Goal: Task Accomplishment & Management: Use online tool/utility

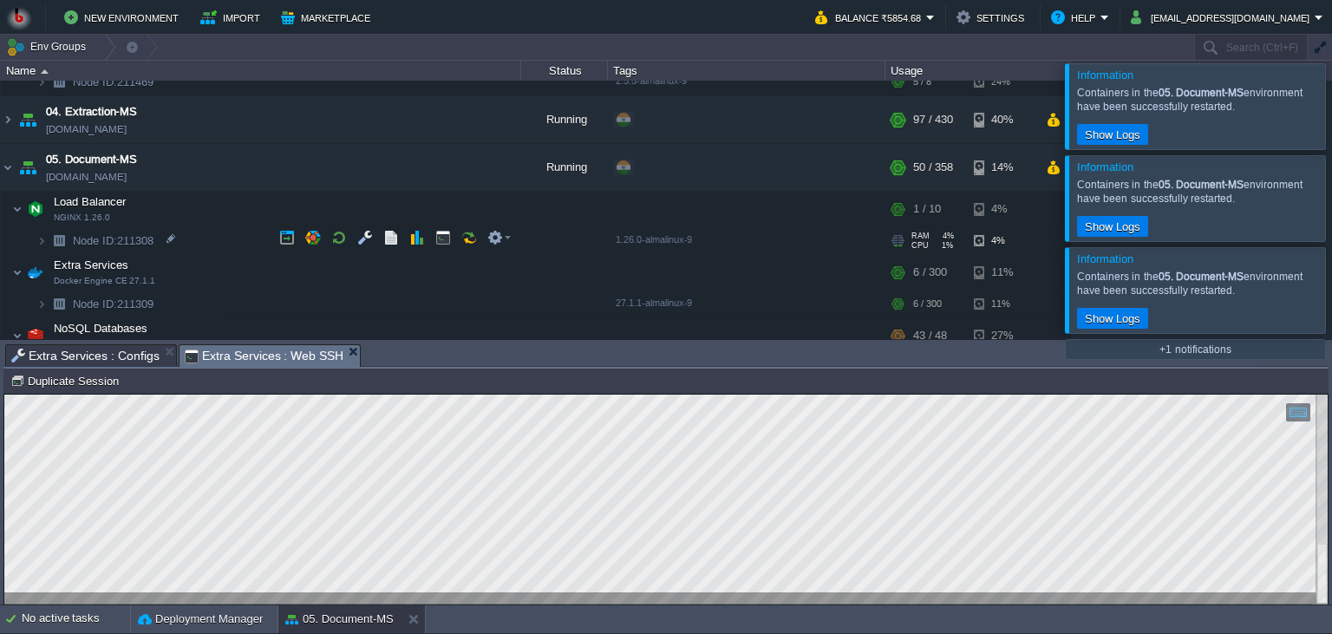
scroll to position [8, 0]
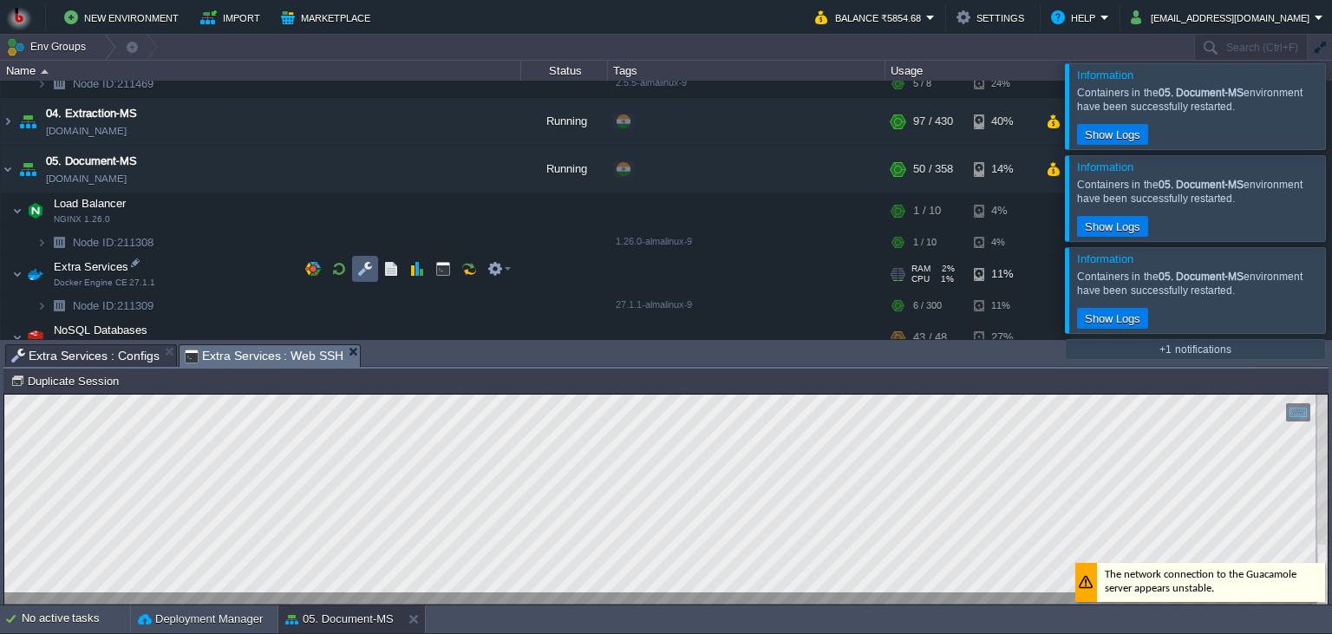
click at [366, 272] on button "button" at bounding box center [365, 269] width 16 height 16
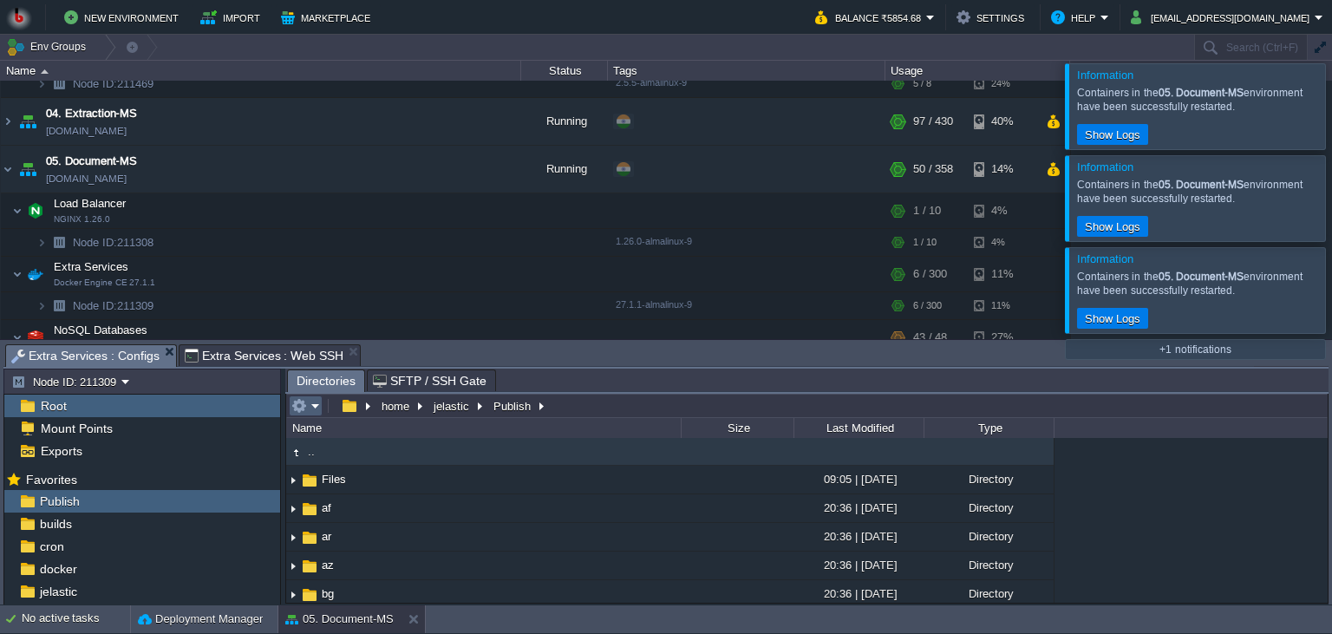
click at [307, 403] on em at bounding box center [305, 406] width 29 height 16
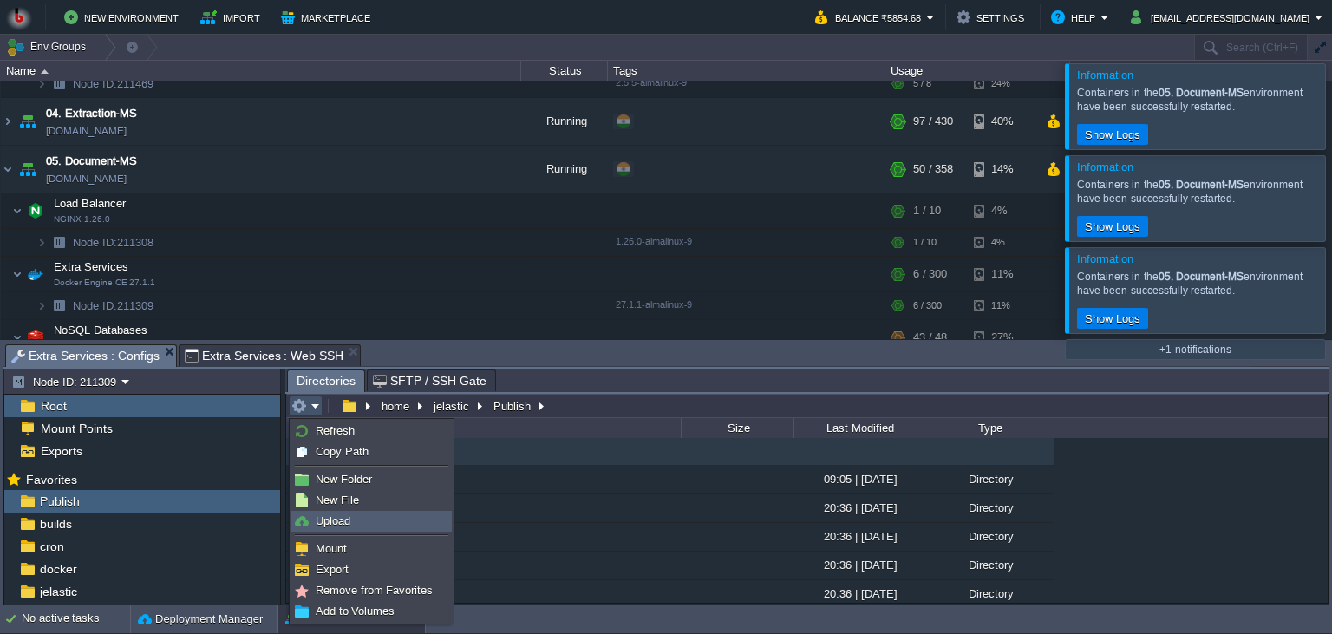
click at [346, 518] on span "Upload" at bounding box center [333, 520] width 35 height 13
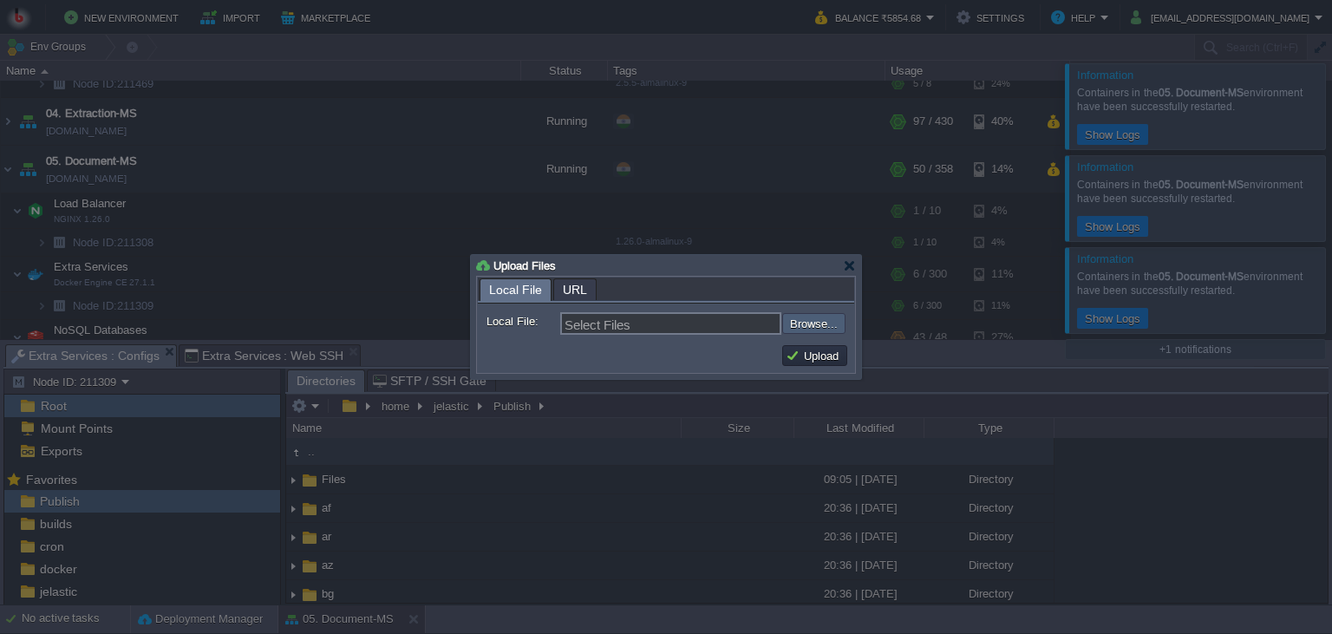
click at [804, 334] on input "file" at bounding box center [735, 323] width 219 height 21
type input "C:\fakepath\PdfGenerateMicroservice.dll"
type input "PdfGenerateMicroservice.dll"
click at [825, 351] on button "Upload" at bounding box center [814, 356] width 58 height 16
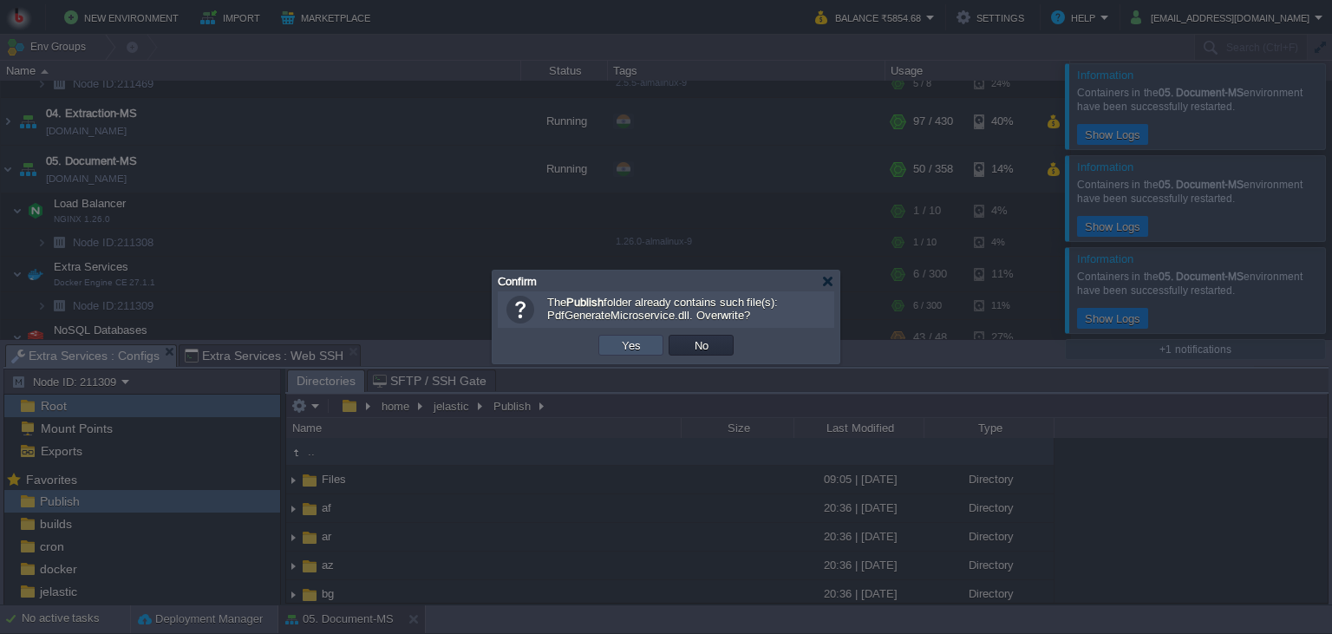
click at [629, 348] on button "Yes" at bounding box center [630, 345] width 29 height 16
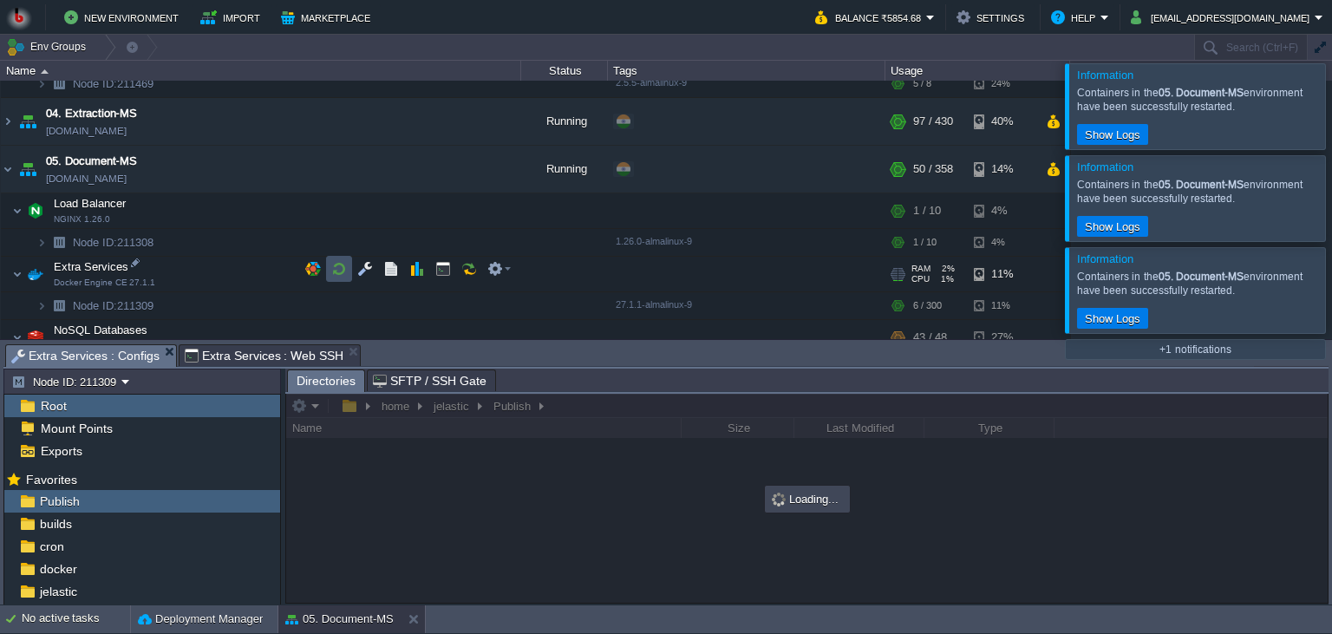
click at [333, 274] on button "button" at bounding box center [339, 269] width 16 height 16
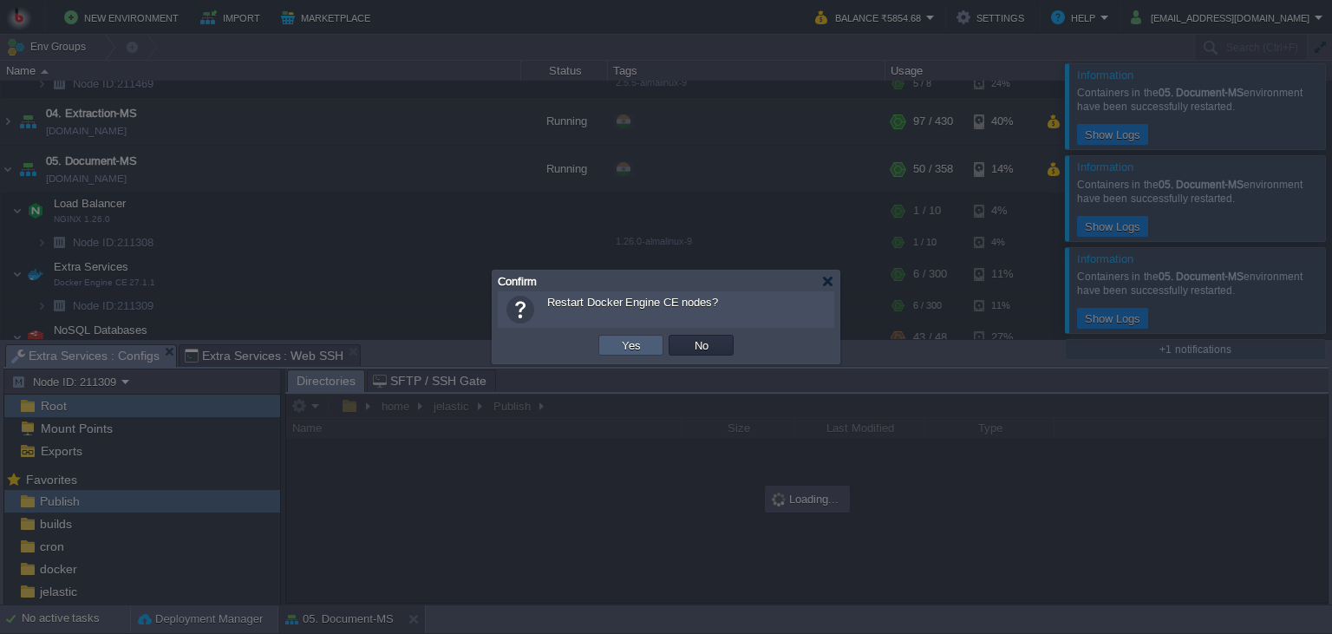
click at [622, 355] on td "Yes" at bounding box center [630, 345] width 65 height 21
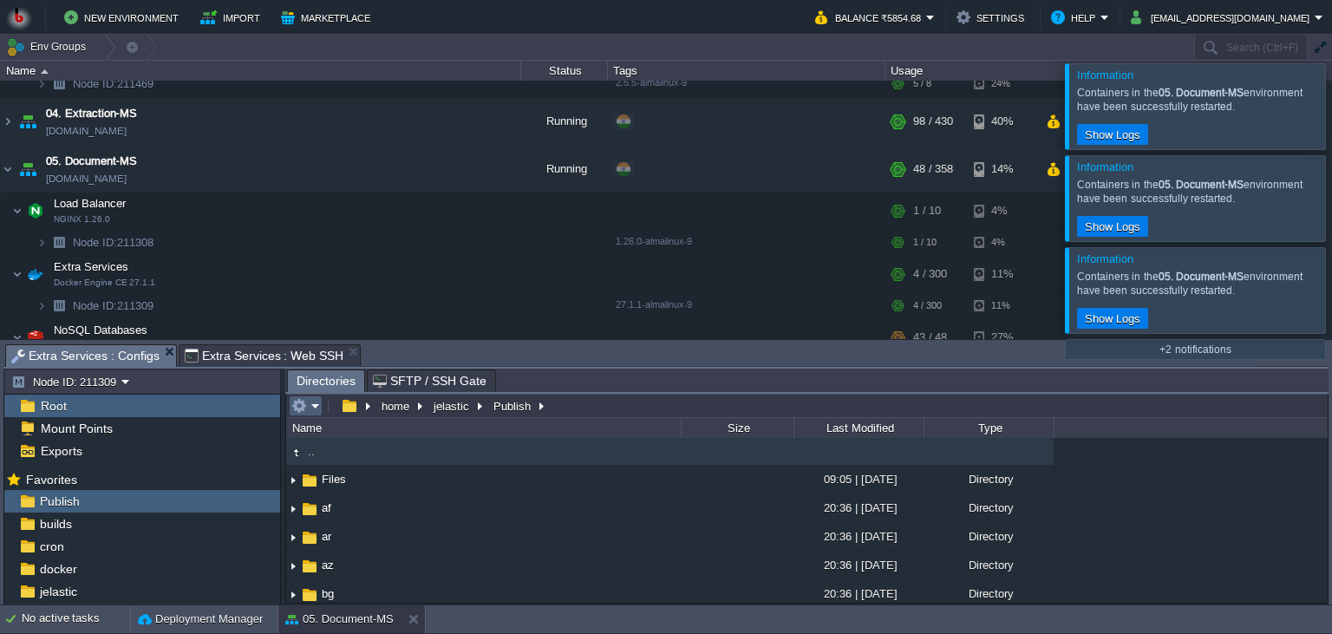
click at [309, 407] on em at bounding box center [305, 406] width 29 height 16
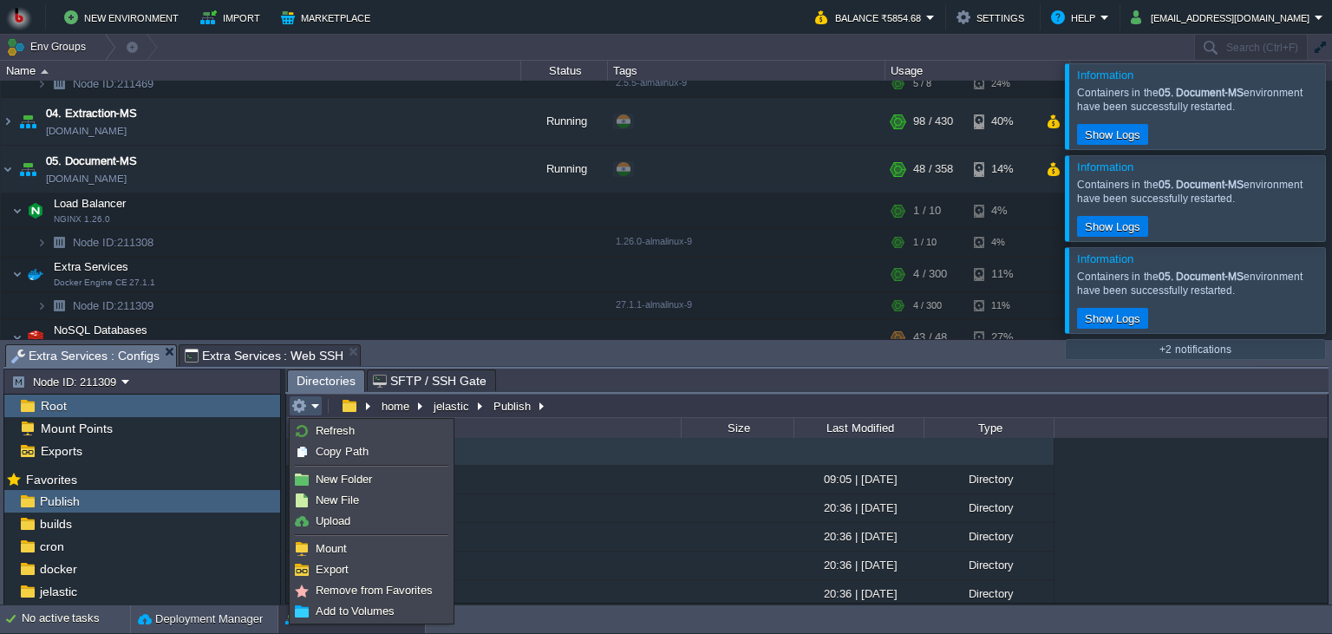
click at [331, 533] on li at bounding box center [371, 534] width 160 height 7
click at [339, 528] on link "Upload" at bounding box center [371, 520] width 159 height 19
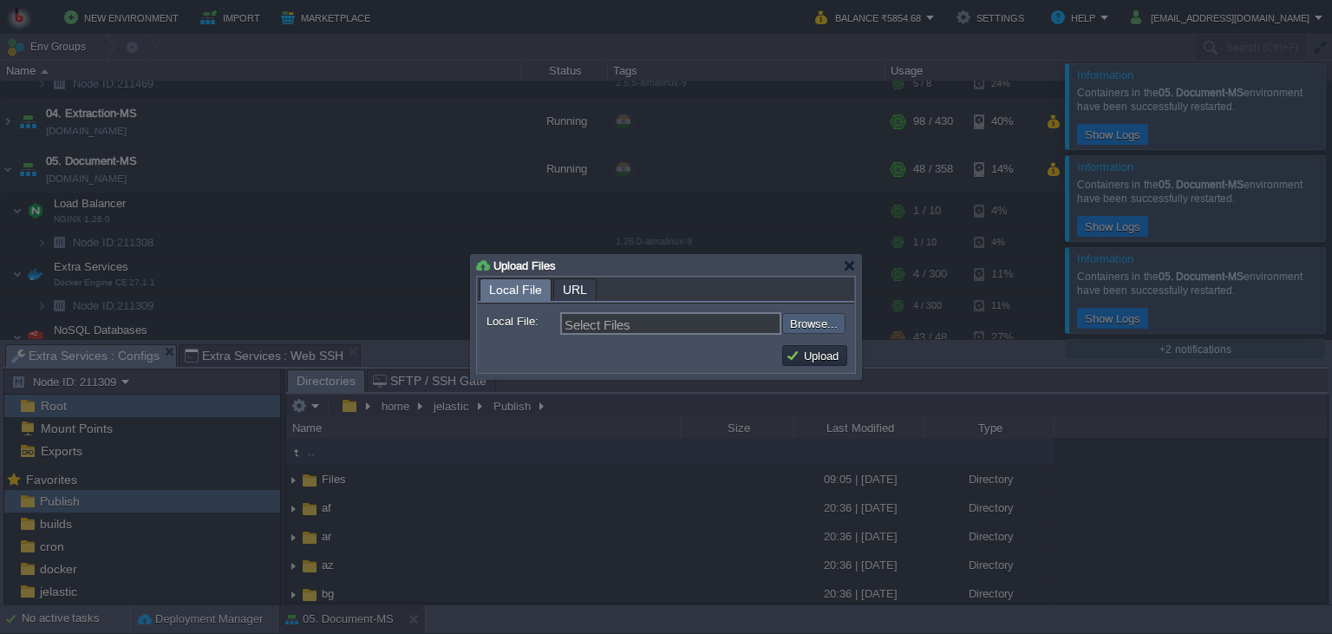
click at [841, 321] on input "file" at bounding box center [735, 323] width 219 height 21
type input "C:\fakepath\PdfGenerateMicroservice.dll"
type input "PdfGenerateMicroservice.dll"
click at [829, 364] on td "Upload" at bounding box center [814, 355] width 65 height 21
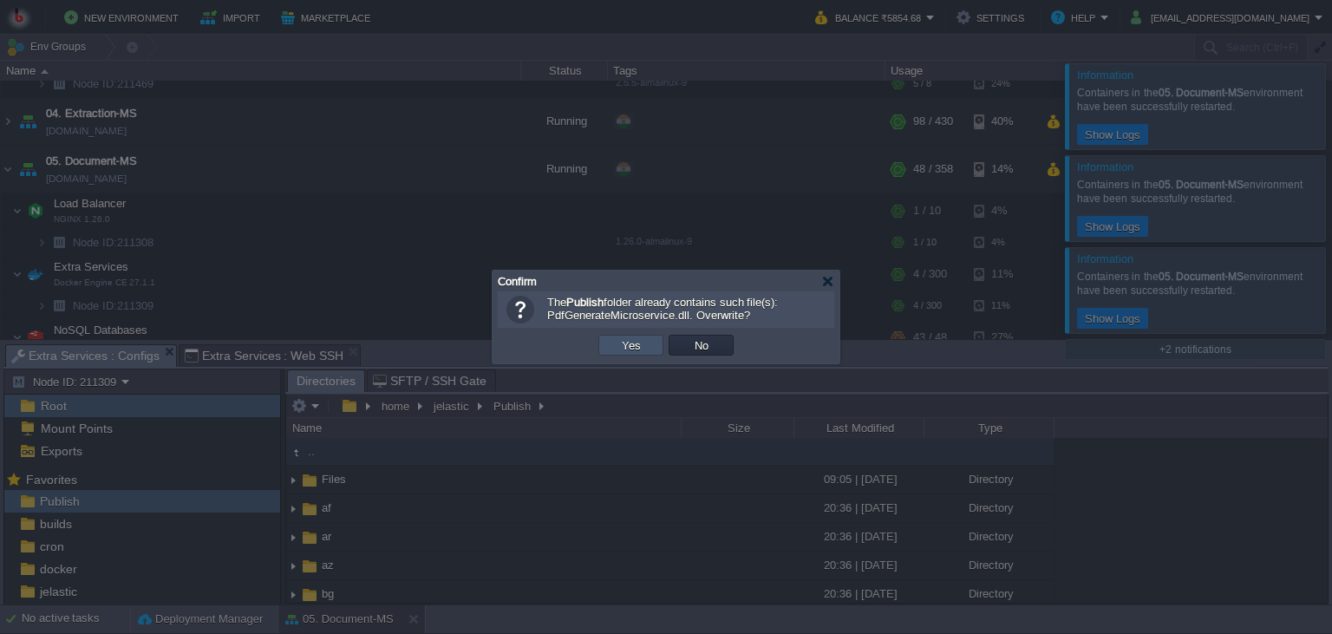
click at [635, 346] on button "Yes" at bounding box center [630, 345] width 29 height 16
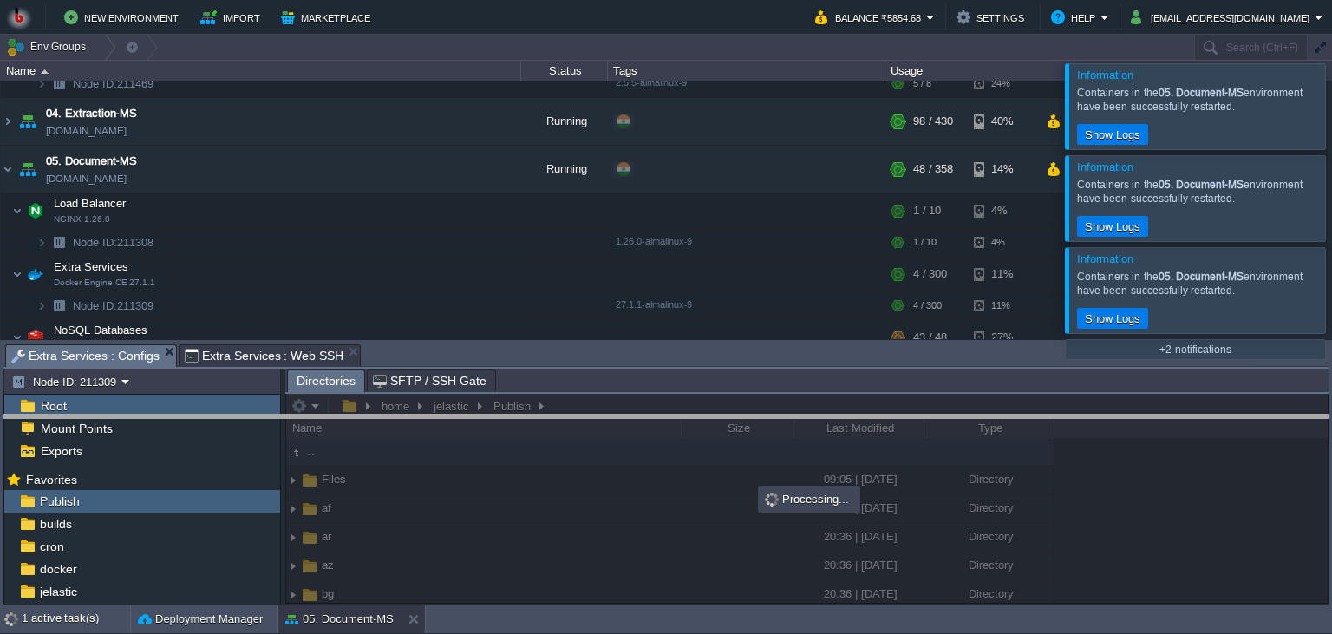
drag, startPoint x: 808, startPoint y: 351, endPoint x: 805, endPoint y: 422, distance: 71.1
click at [805, 422] on body "New Environment Import Marketplace Bonus ₹0.00 Upgrade Account Balance ₹5854.68…" at bounding box center [666, 317] width 1332 height 634
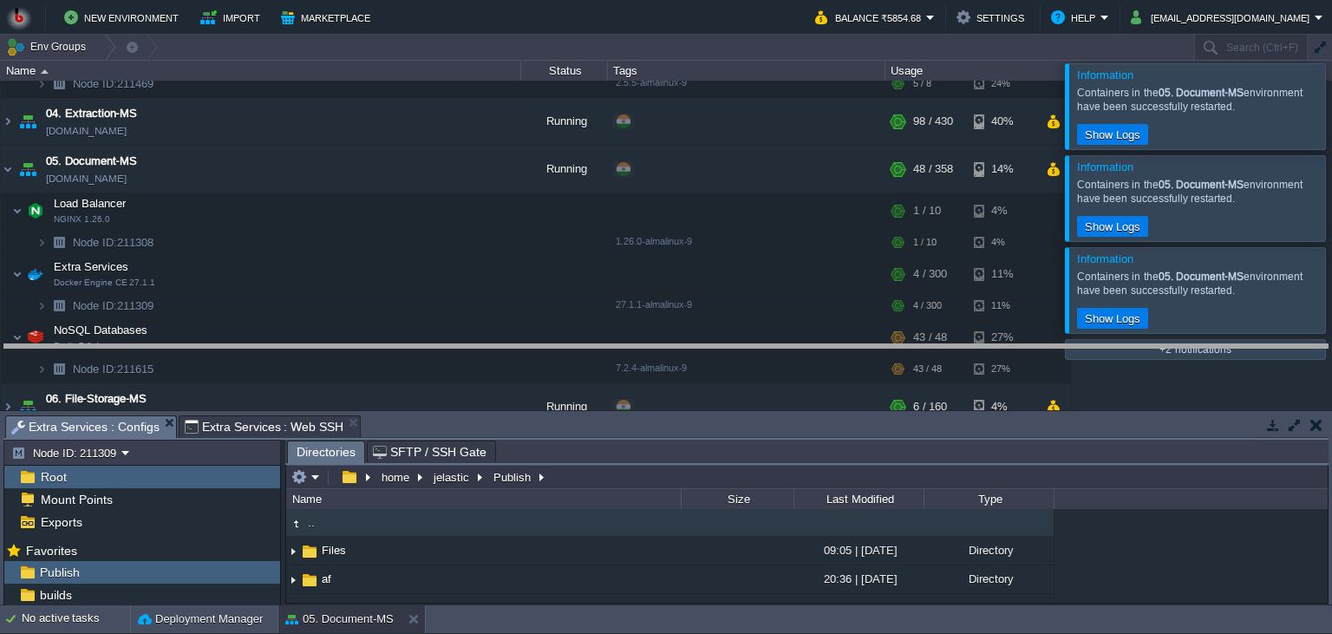
drag, startPoint x: 543, startPoint y: 434, endPoint x: 543, endPoint y: 337, distance: 97.1
click at [543, 337] on body "New Environment Import Marketplace Bonus ₹0.00 Upgrade Account Balance ₹5854.68…" at bounding box center [666, 317] width 1332 height 634
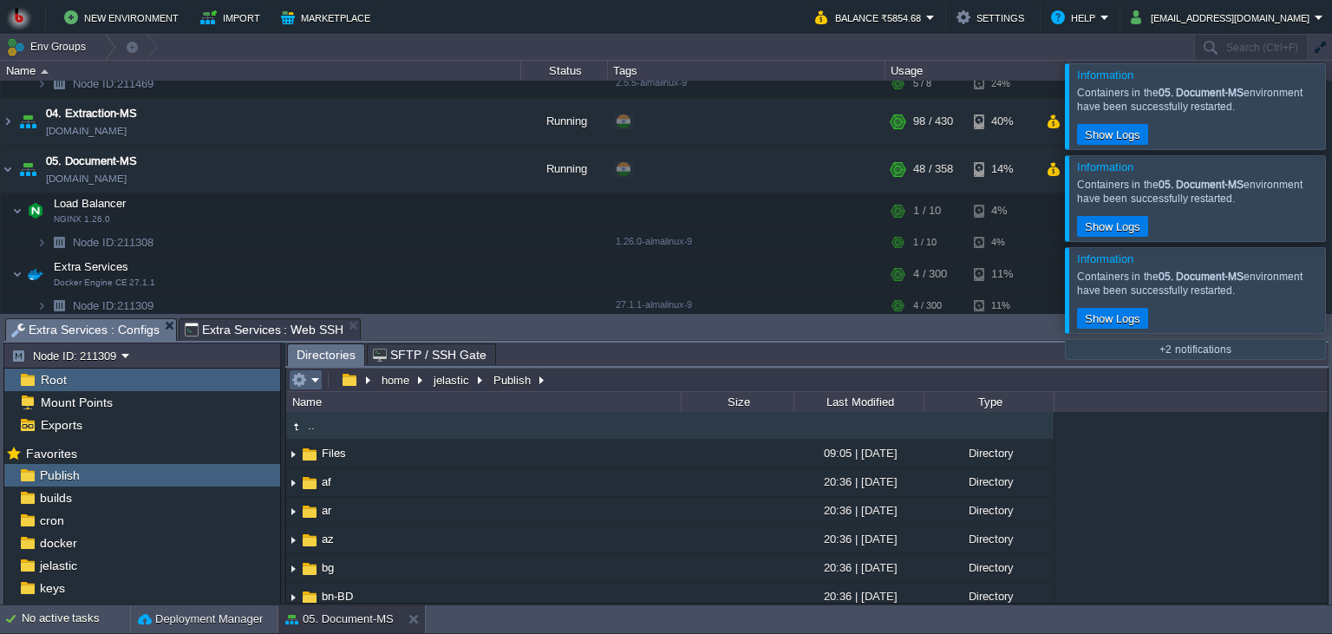
click at [312, 381] on em at bounding box center [305, 380] width 29 height 16
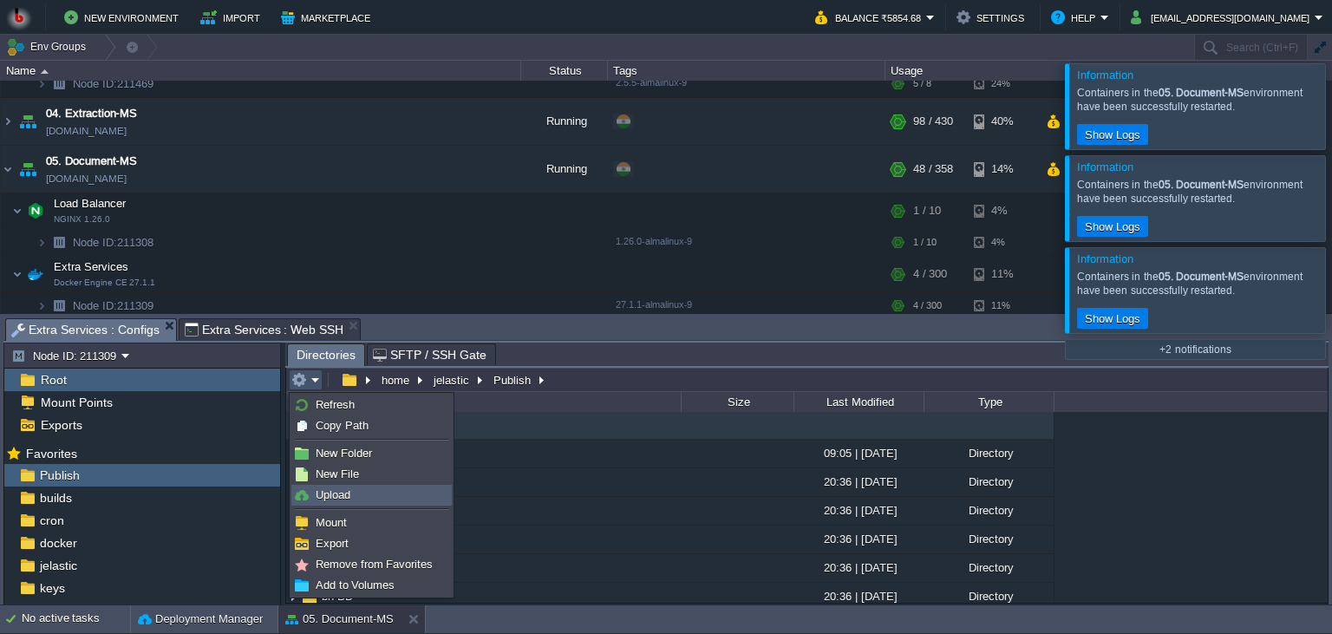
click at [343, 501] on span "Upload" at bounding box center [333, 494] width 35 height 13
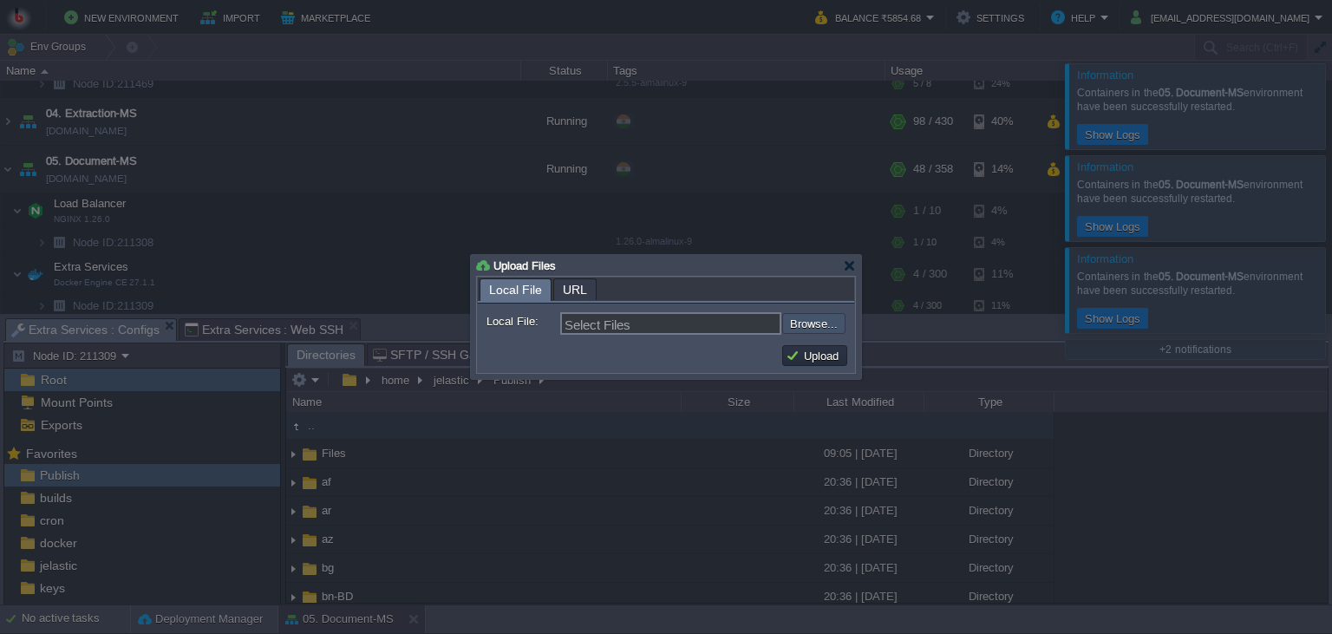
click at [817, 330] on input "file" at bounding box center [735, 323] width 219 height 21
type input "C:\fakepath\PdfGenerateMicroservice.dll"
type input "PdfGenerateMicroservice.dll"
click at [824, 352] on button "Upload" at bounding box center [814, 356] width 58 height 16
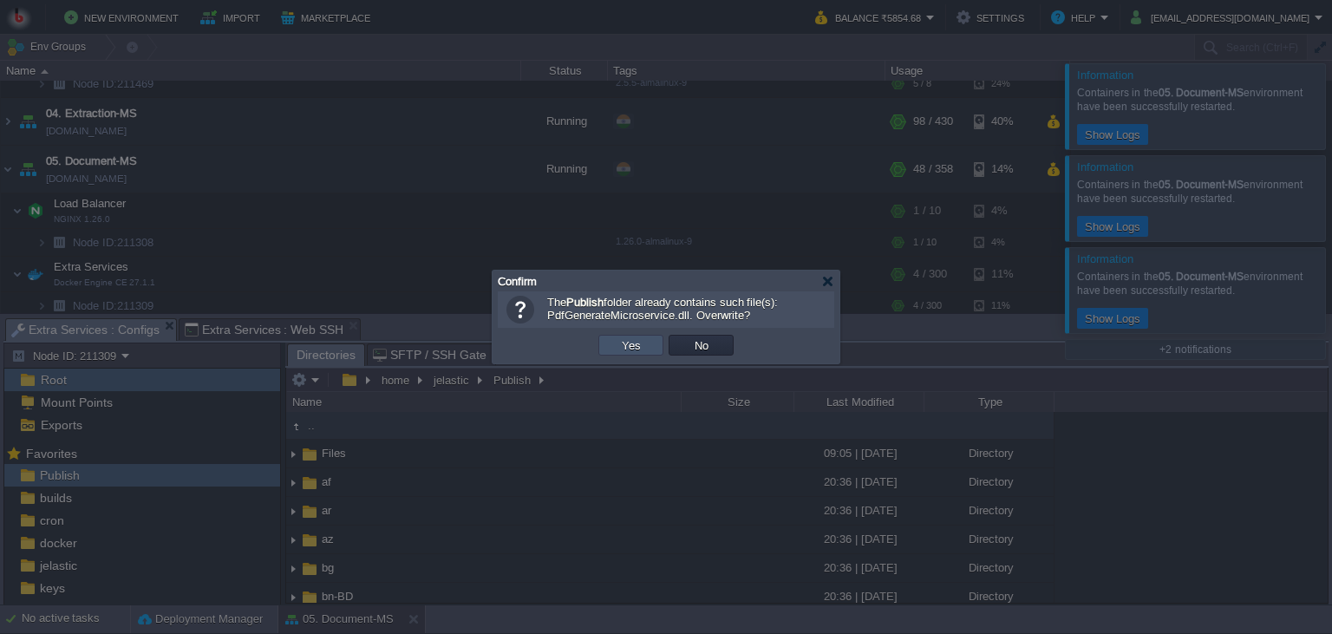
click at [631, 343] on button "Yes" at bounding box center [630, 345] width 29 height 16
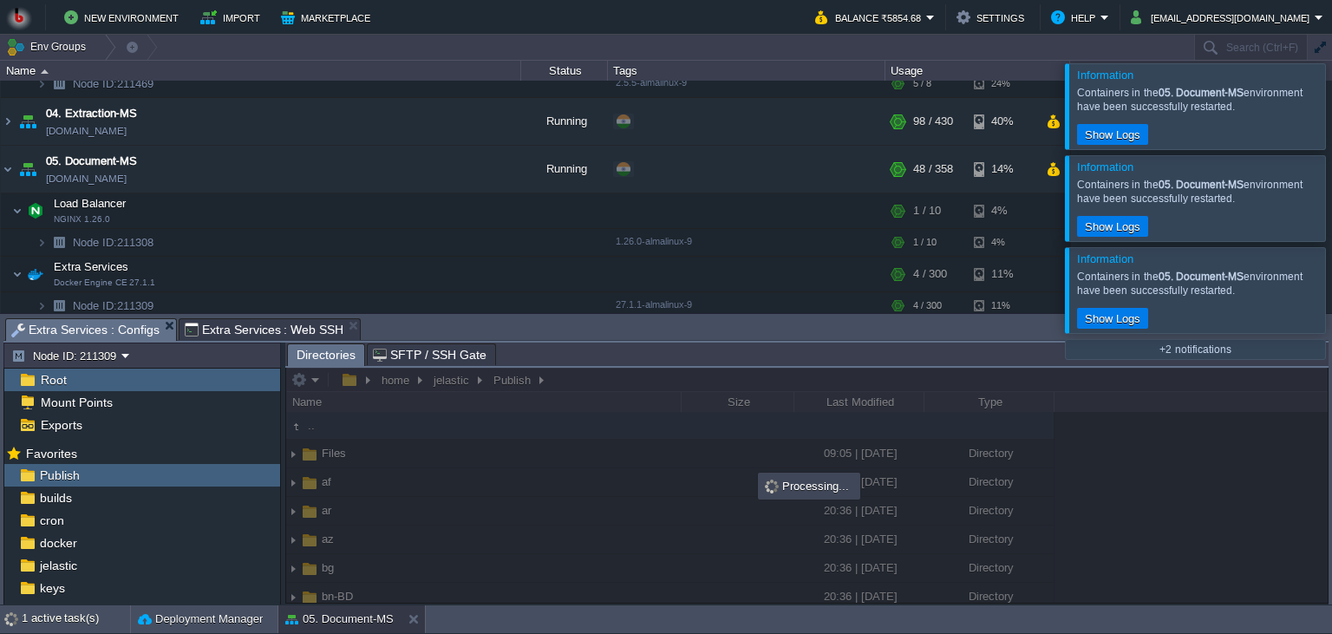
click at [616, 361] on body "New Environment Import Marketplace Bonus ₹0.00 Upgrade Account Balance ₹5854.68…" at bounding box center [666, 317] width 1332 height 634
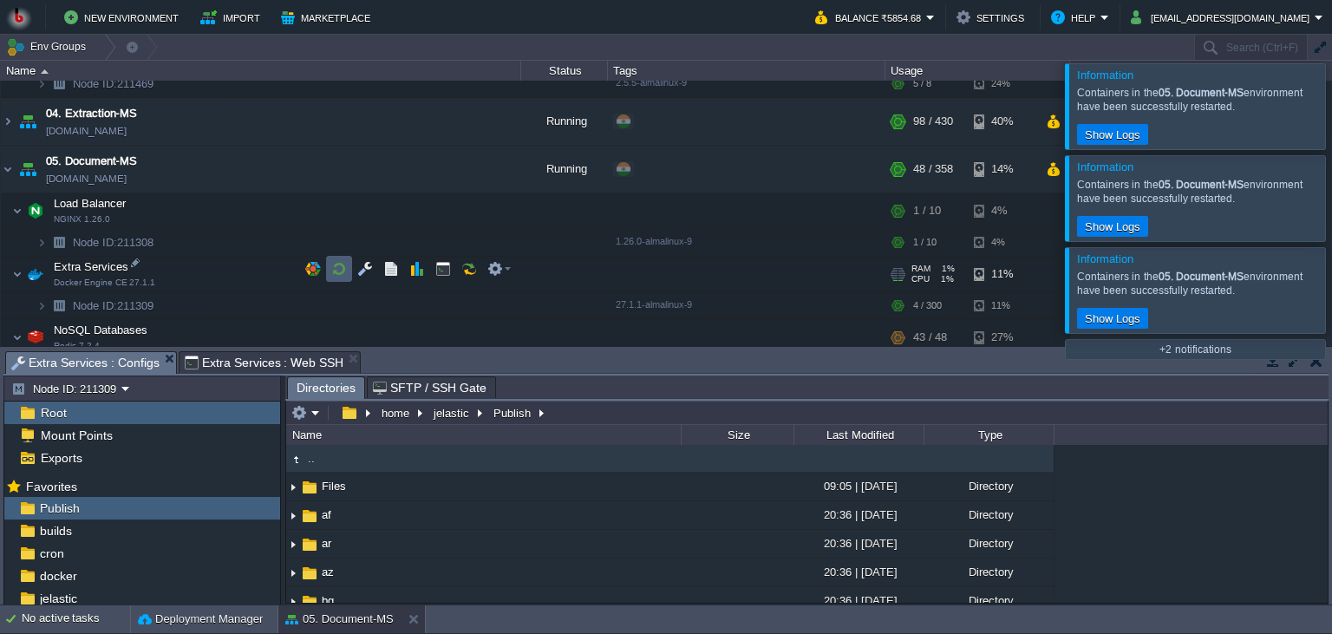
click at [334, 272] on button "button" at bounding box center [339, 269] width 16 height 16
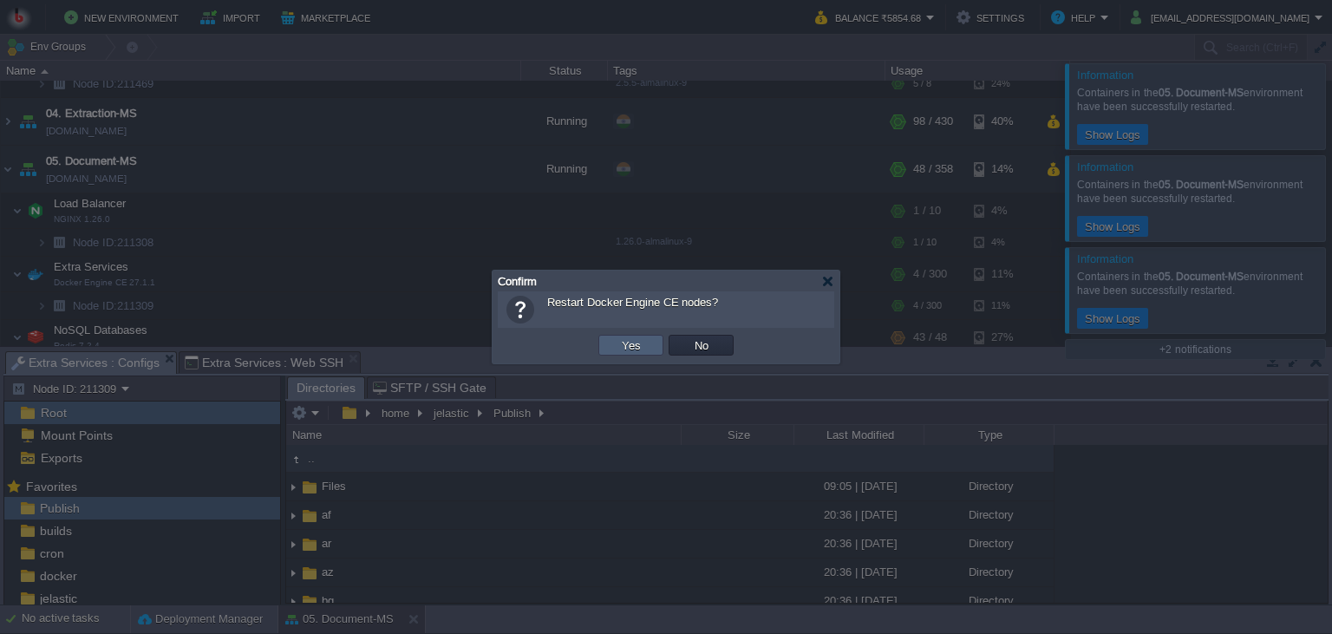
click at [634, 343] on button "Yes" at bounding box center [630, 345] width 29 height 16
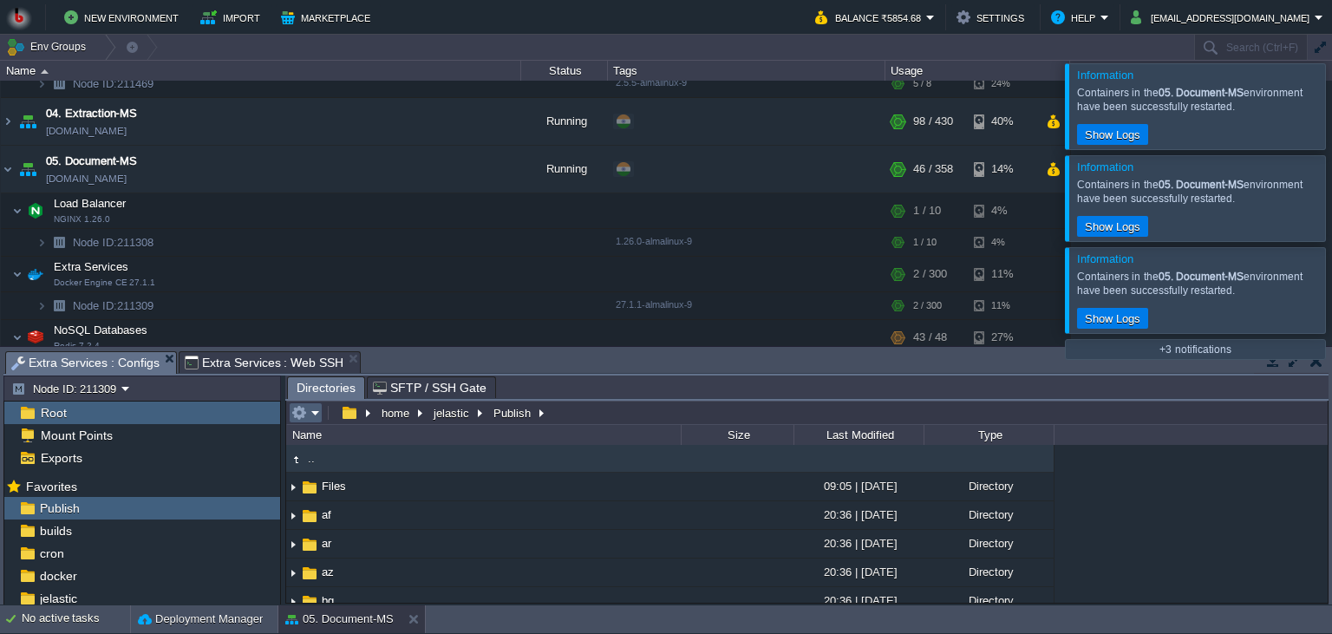
click at [313, 407] on em at bounding box center [305, 413] width 29 height 16
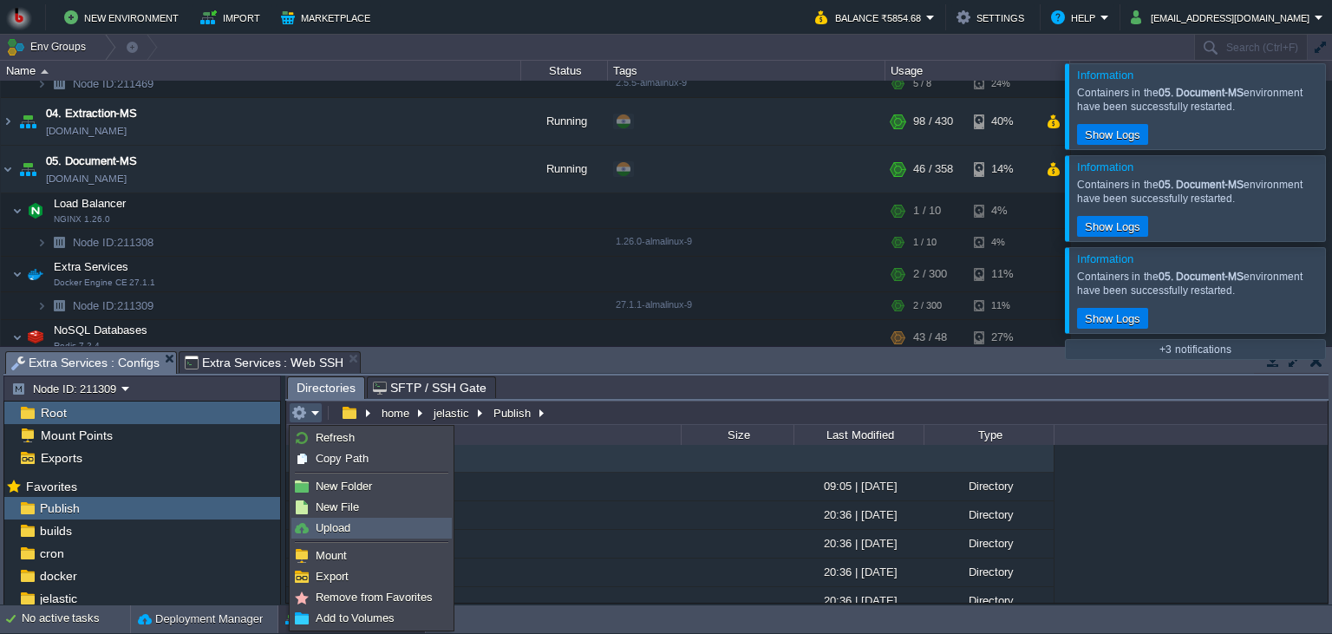
click at [336, 522] on span "Upload" at bounding box center [333, 527] width 35 height 13
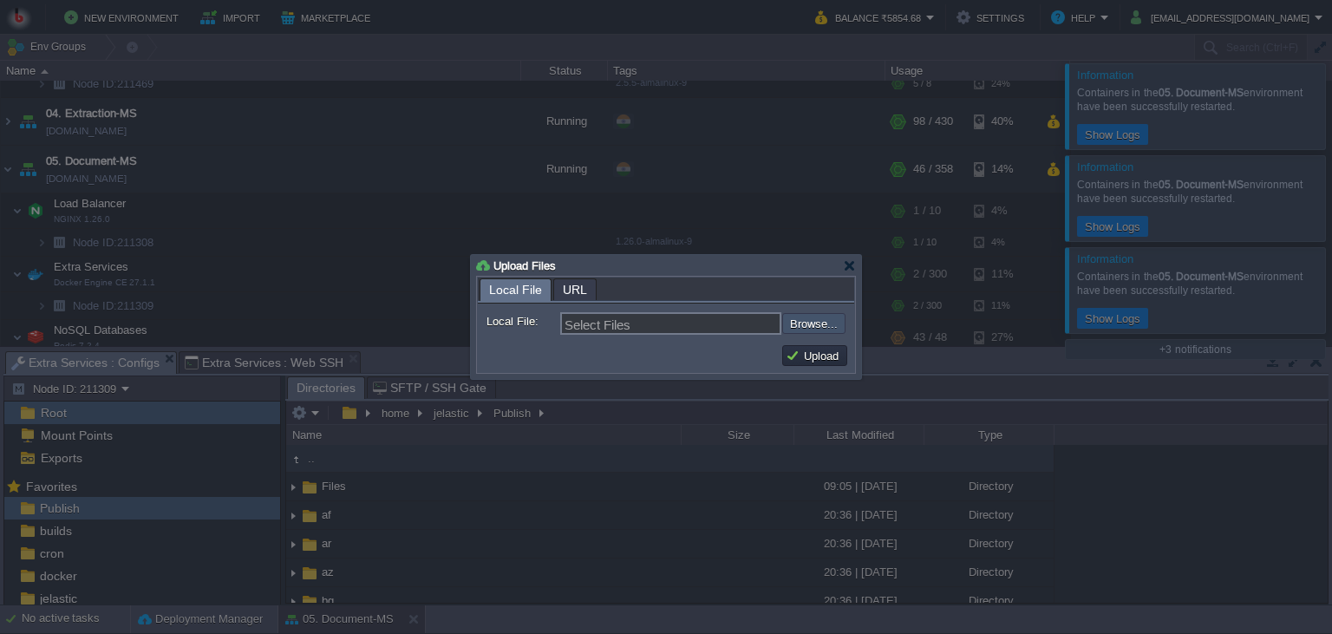
click at [822, 328] on input "file" at bounding box center [735, 323] width 219 height 21
type input "C:\fakepath\PdfGenerateMicroservice.dll"
type input "PdfGenerateMicroservice.dll"
click at [813, 356] on button "Upload" at bounding box center [814, 356] width 58 height 16
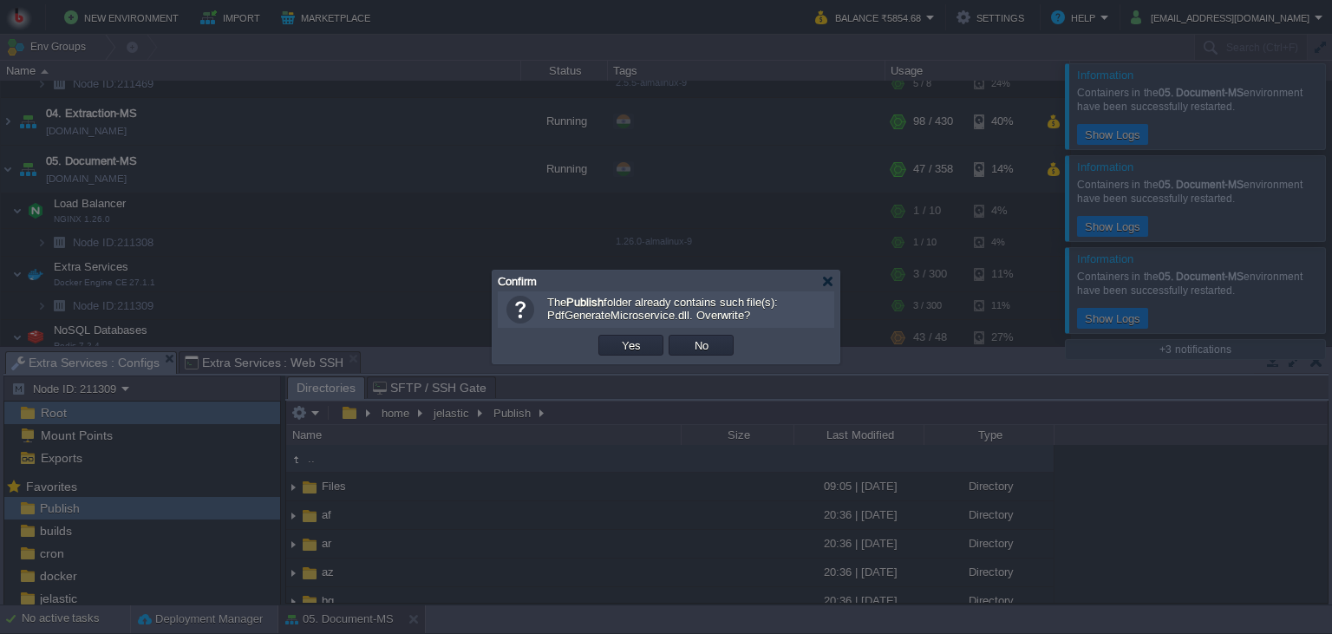
click at [651, 335] on td "Yes" at bounding box center [630, 345] width 65 height 21
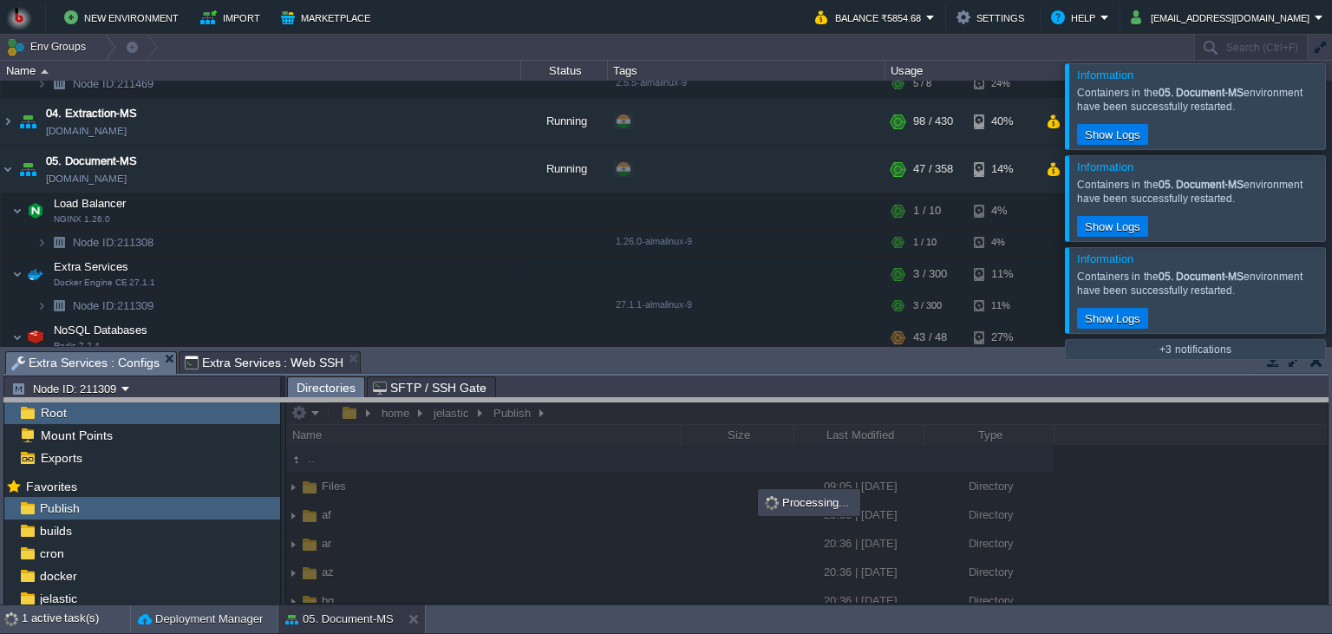
drag, startPoint x: 655, startPoint y: 364, endPoint x: 655, endPoint y: 411, distance: 46.8
click at [655, 411] on body "New Environment Import Marketplace Bonus ₹0.00 Upgrade Account Balance ₹5854.68…" at bounding box center [666, 317] width 1332 height 634
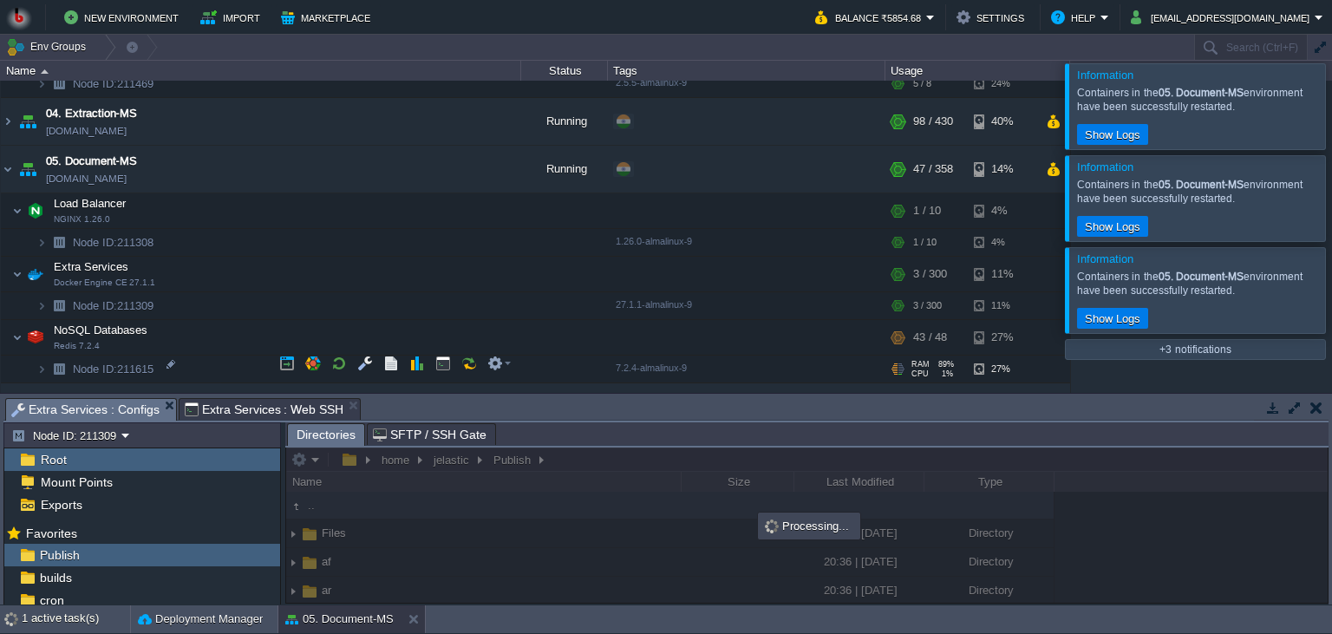
scroll to position [870, 0]
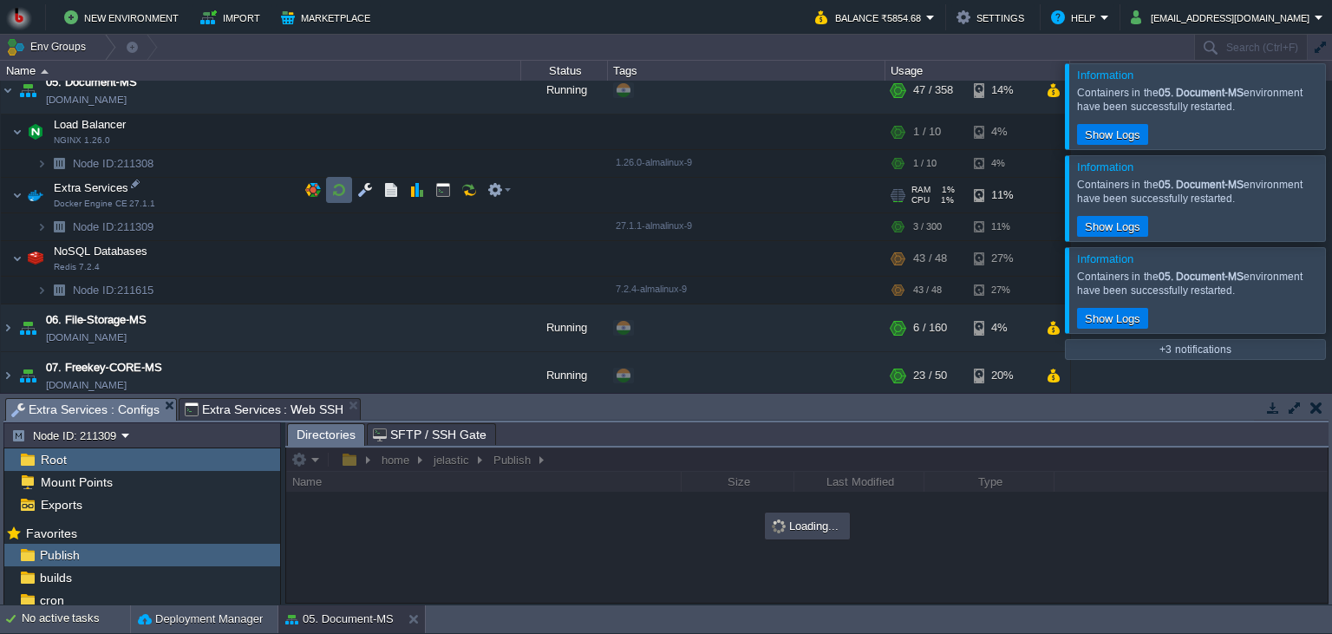
click at [327, 190] on td at bounding box center [339, 190] width 26 height 26
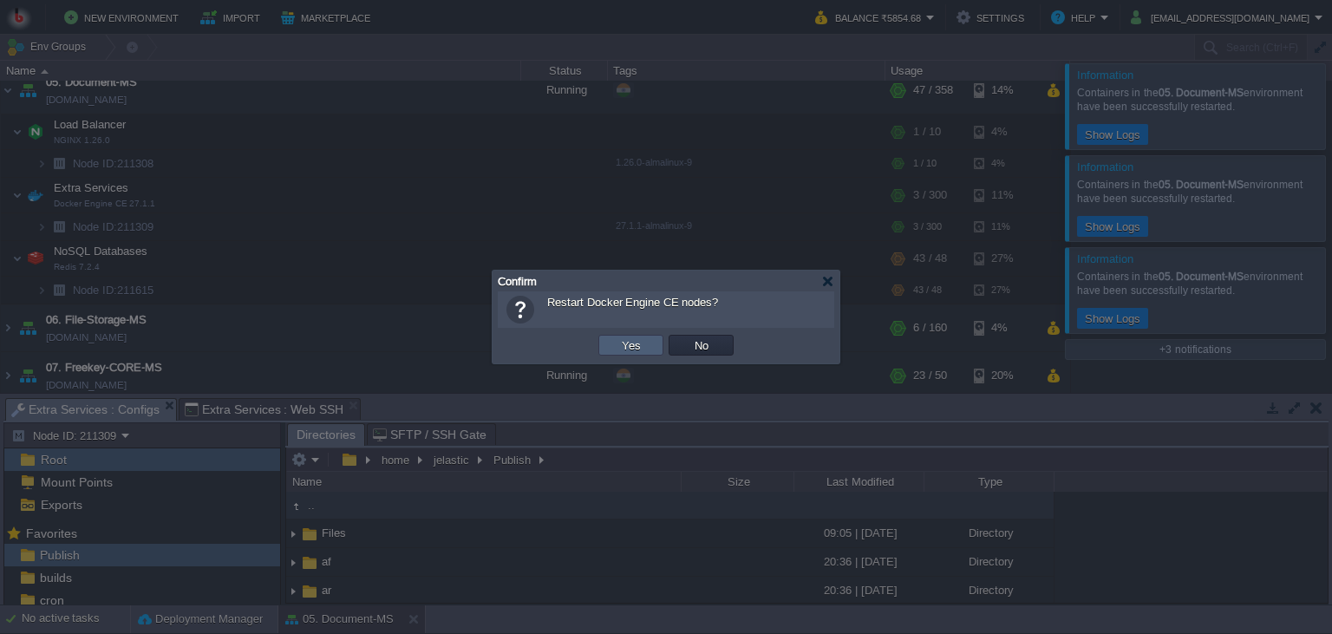
click at [617, 355] on td "Yes" at bounding box center [630, 345] width 65 height 21
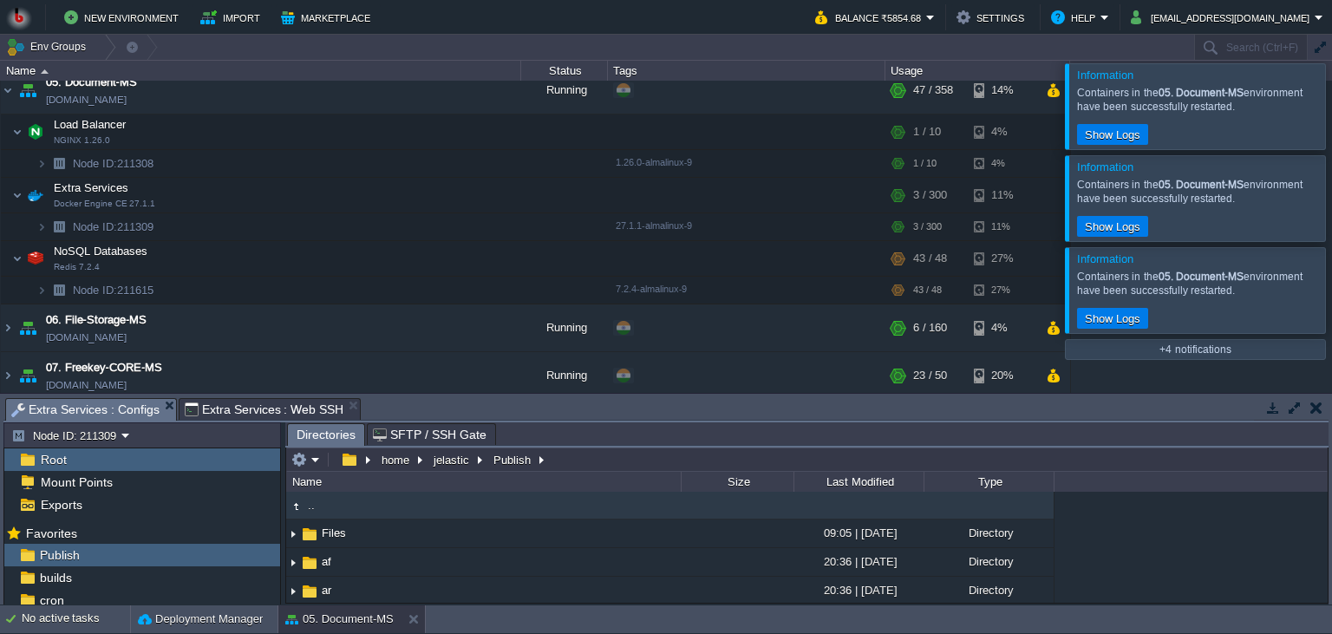
click at [1331, 303] on div at bounding box center [1352, 289] width 0 height 85
click at [1331, 209] on div at bounding box center [1352, 197] width 0 height 85
click at [1331, 123] on div at bounding box center [1352, 105] width 0 height 85
click at [1331, 130] on div at bounding box center [1352, 105] width 0 height 85
click at [1309, 149] on div "Information Containers in the 05. Document-MS environment have been successfull…" at bounding box center [1195, 106] width 261 height 87
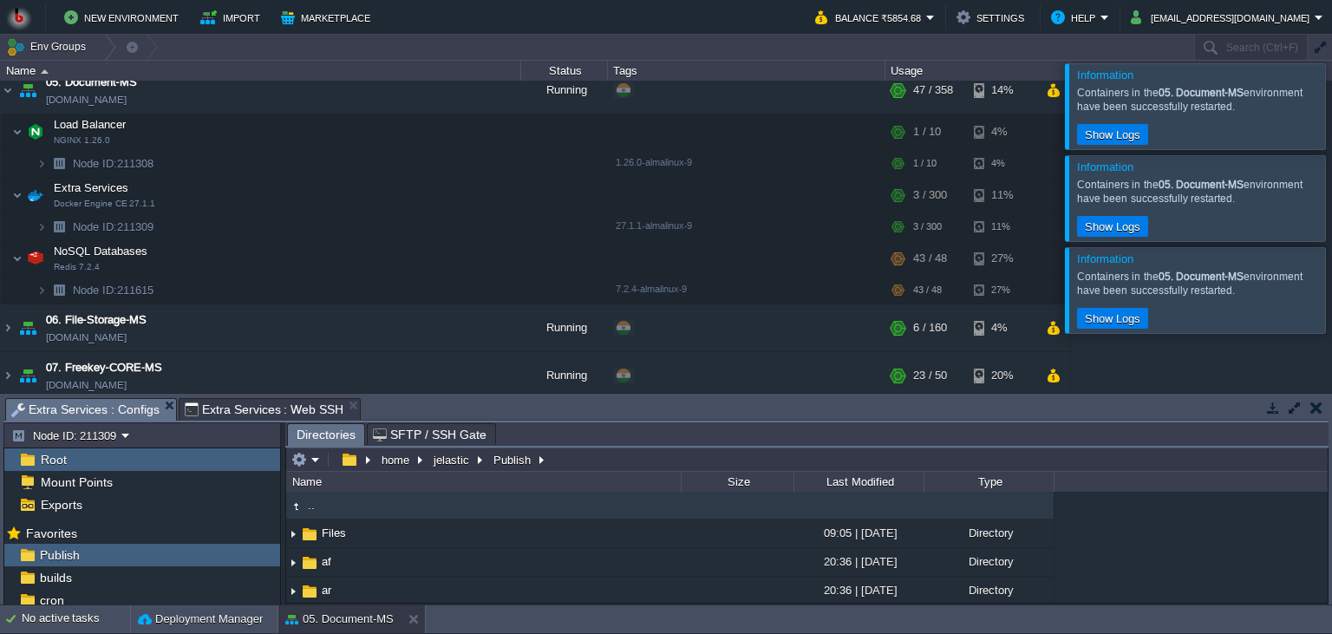
click at [1331, 141] on div at bounding box center [1352, 105] width 0 height 85
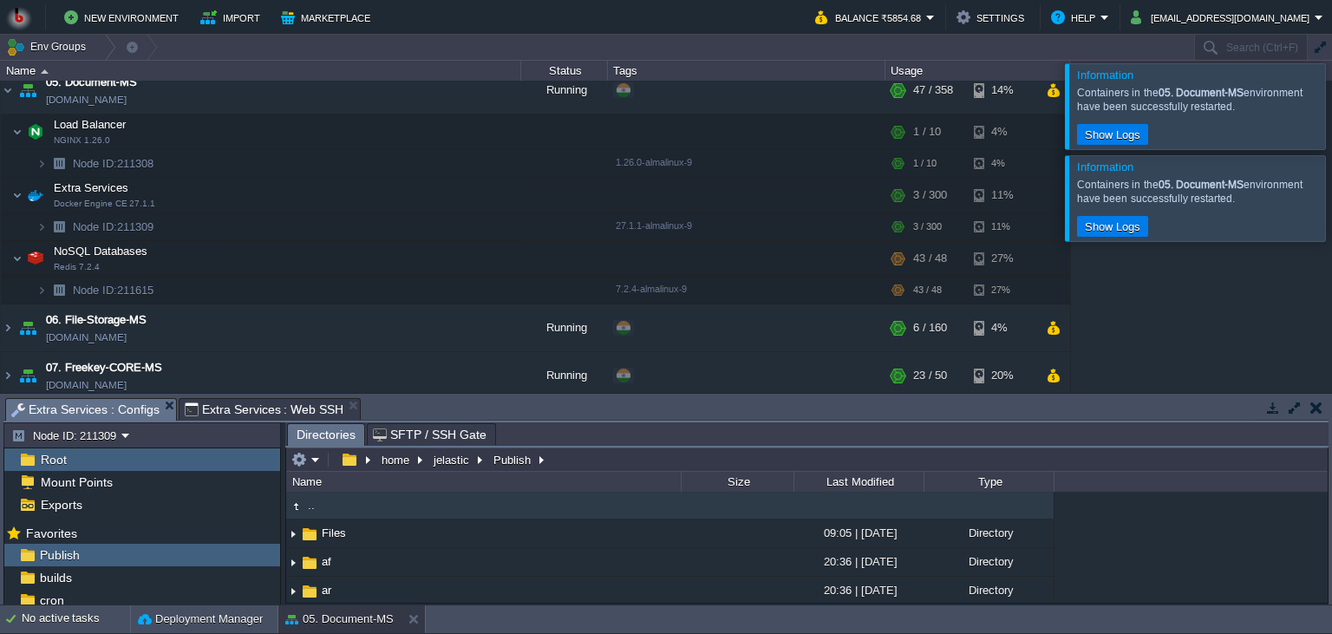
click at [1309, 149] on div "Information Containers in the 05. Document-MS environment have been successfull…" at bounding box center [1195, 106] width 261 height 87
click at [1331, 135] on div at bounding box center [1352, 105] width 0 height 85
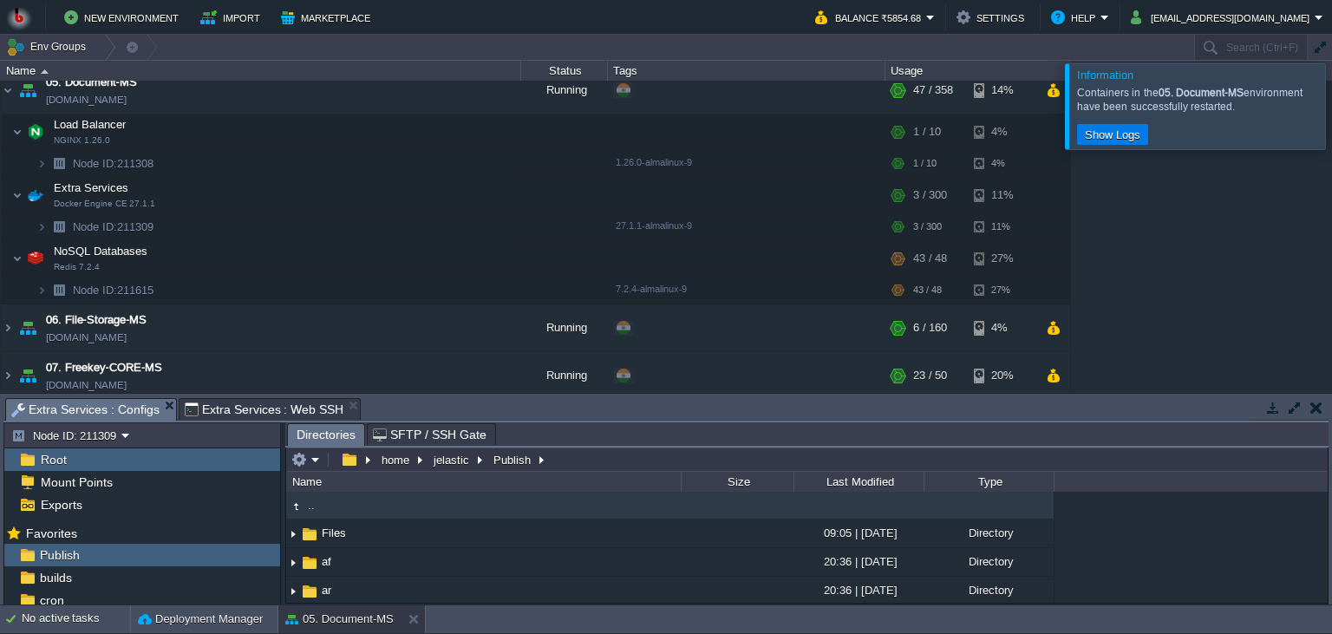
click at [1312, 153] on div "00. [PERSON_NAME] DevOps Server [DOMAIN_NAME] Stopped + Add to Env Group RAM 0%…" at bounding box center [666, 237] width 1332 height 312
click at [1331, 133] on div at bounding box center [1352, 105] width 0 height 85
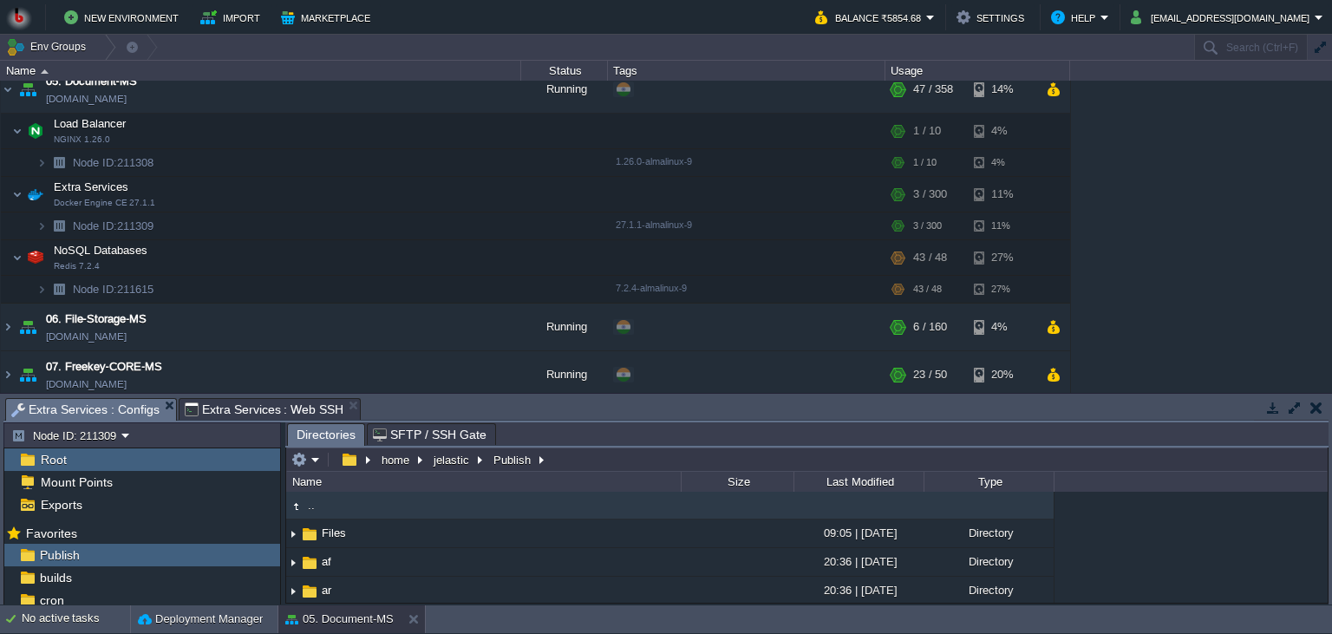
click at [1271, 410] on button "button" at bounding box center [1273, 408] width 16 height 16
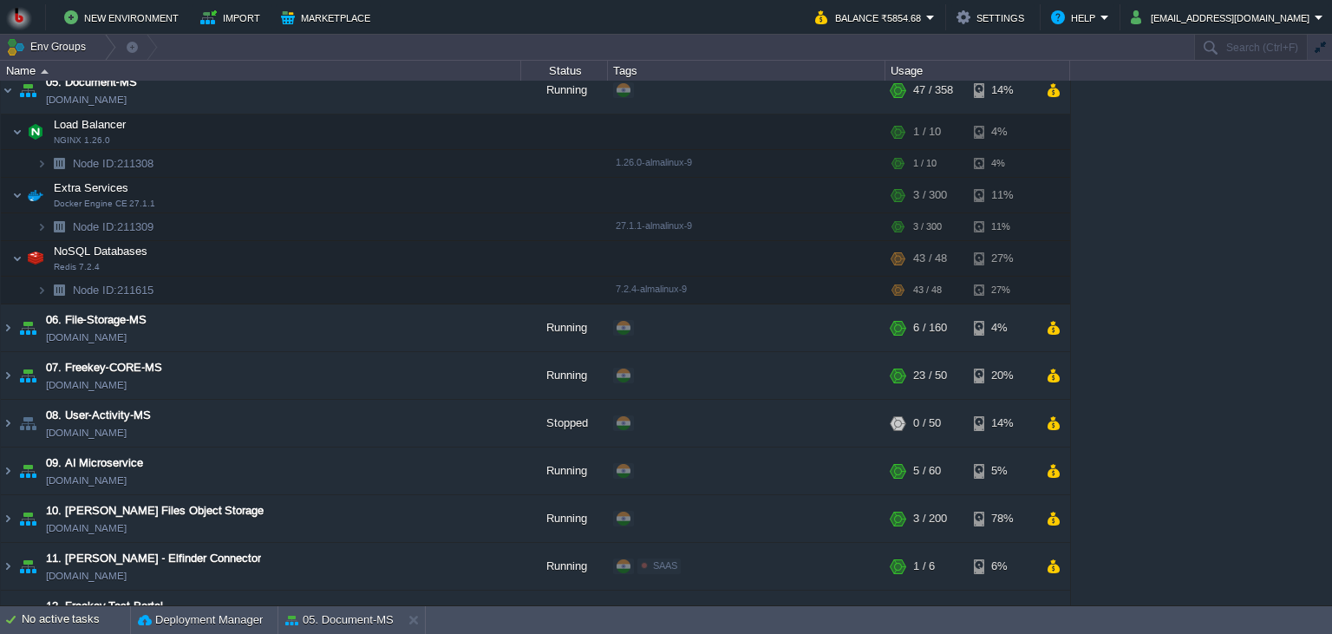
click at [1185, 453] on div "00. [PERSON_NAME] DevOps Server [DOMAIN_NAME] Stopped + Add to Env Group RAM 0%…" at bounding box center [666, 343] width 1332 height 524
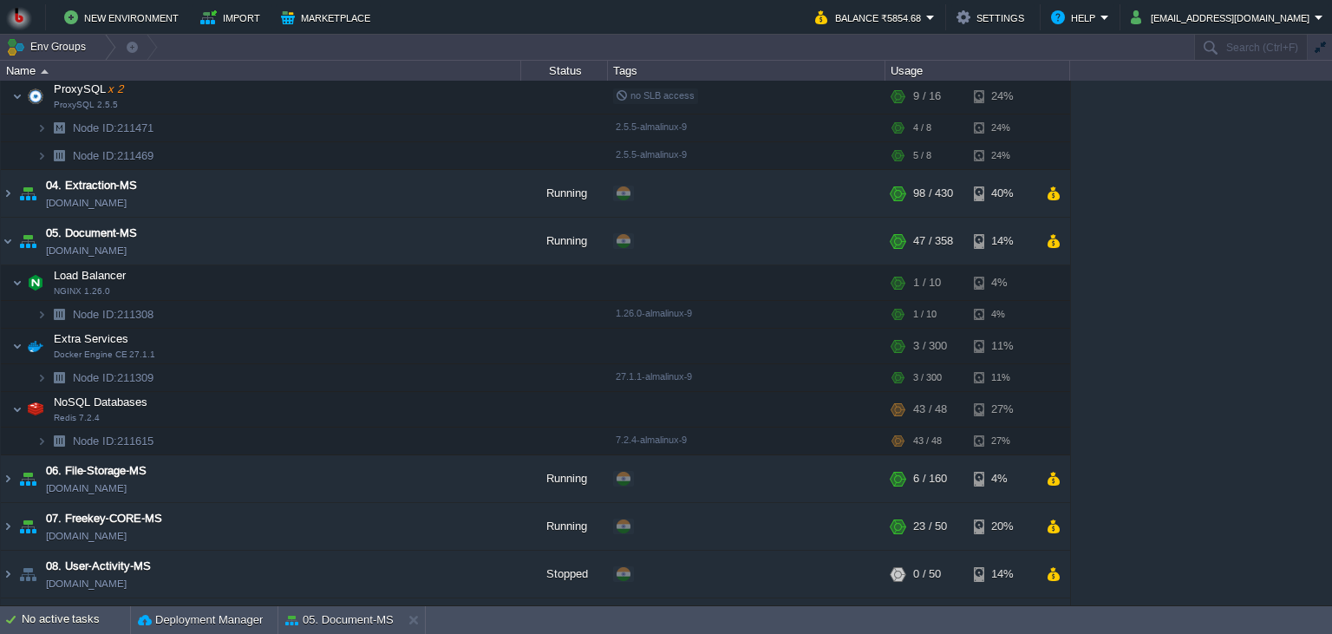
scroll to position [711, 0]
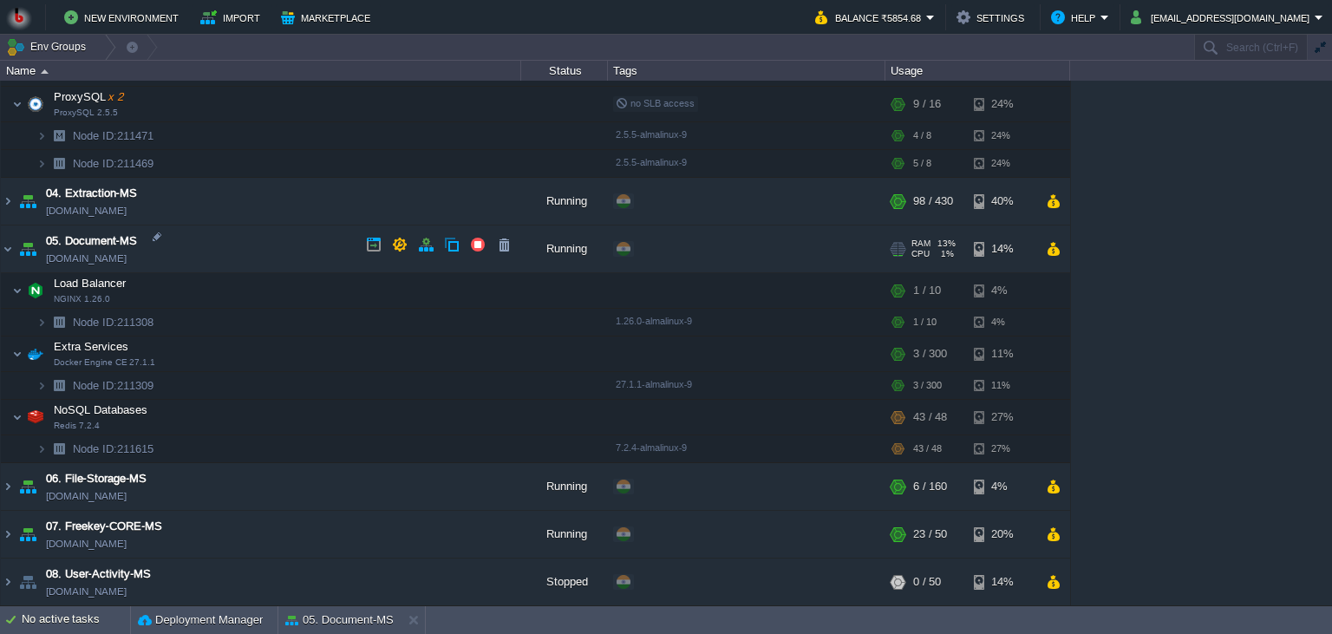
click at [273, 248] on td "05. Document-MS [DOMAIN_NAME]" at bounding box center [261, 249] width 520 height 48
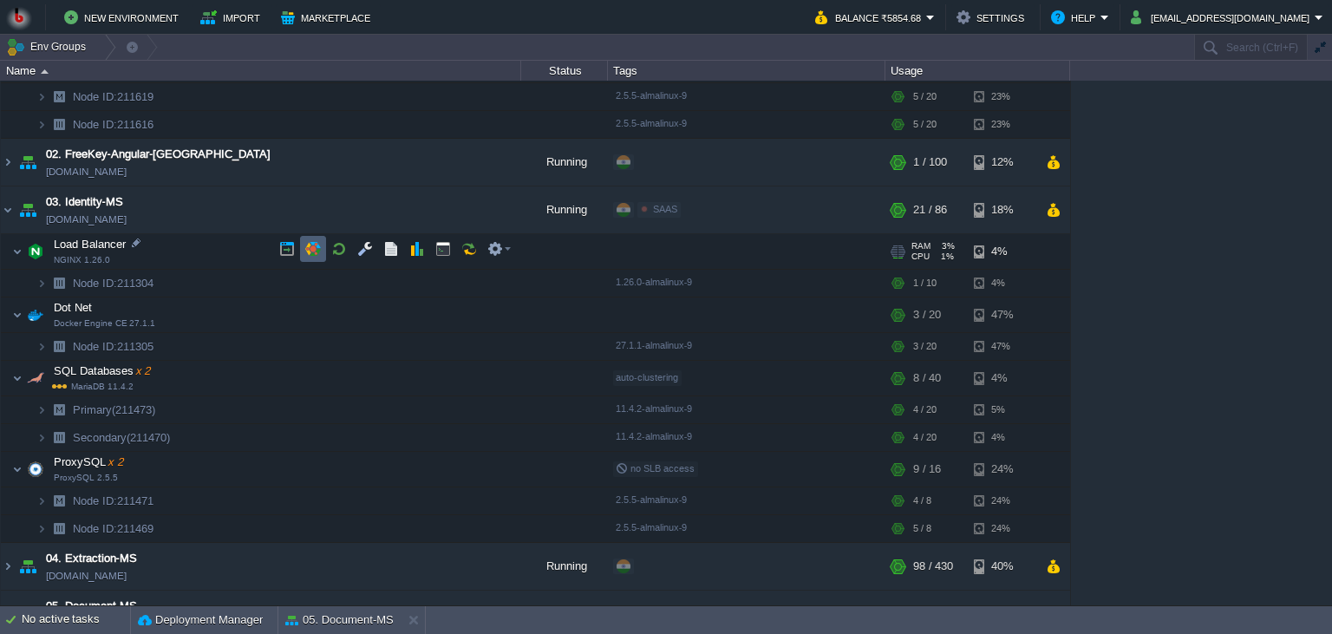
scroll to position [316, 0]
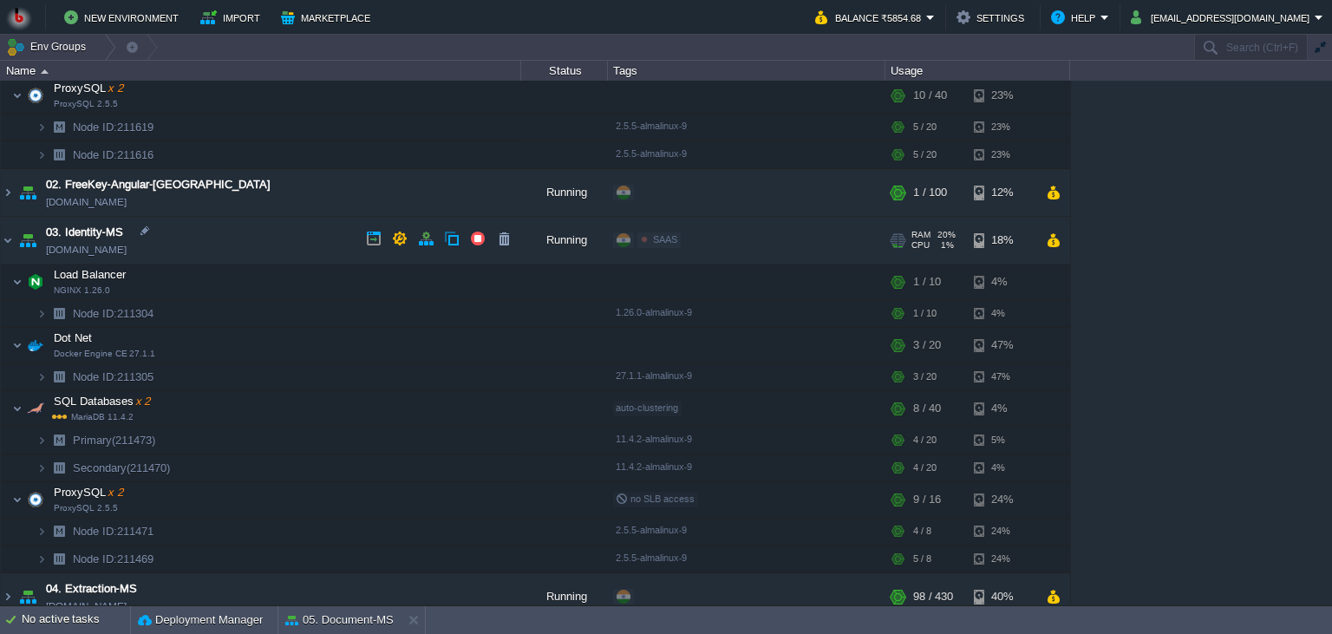
click at [267, 245] on td "03. Identity-MS [DOMAIN_NAME]" at bounding box center [261, 241] width 520 height 48
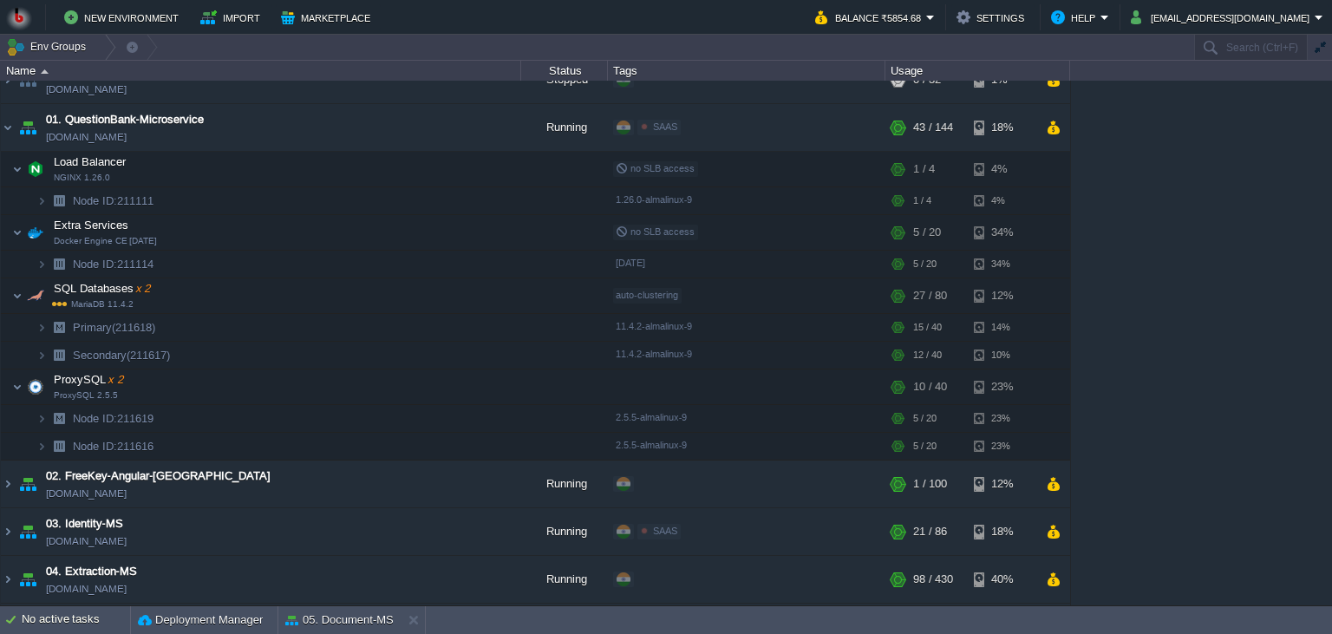
scroll to position [0, 0]
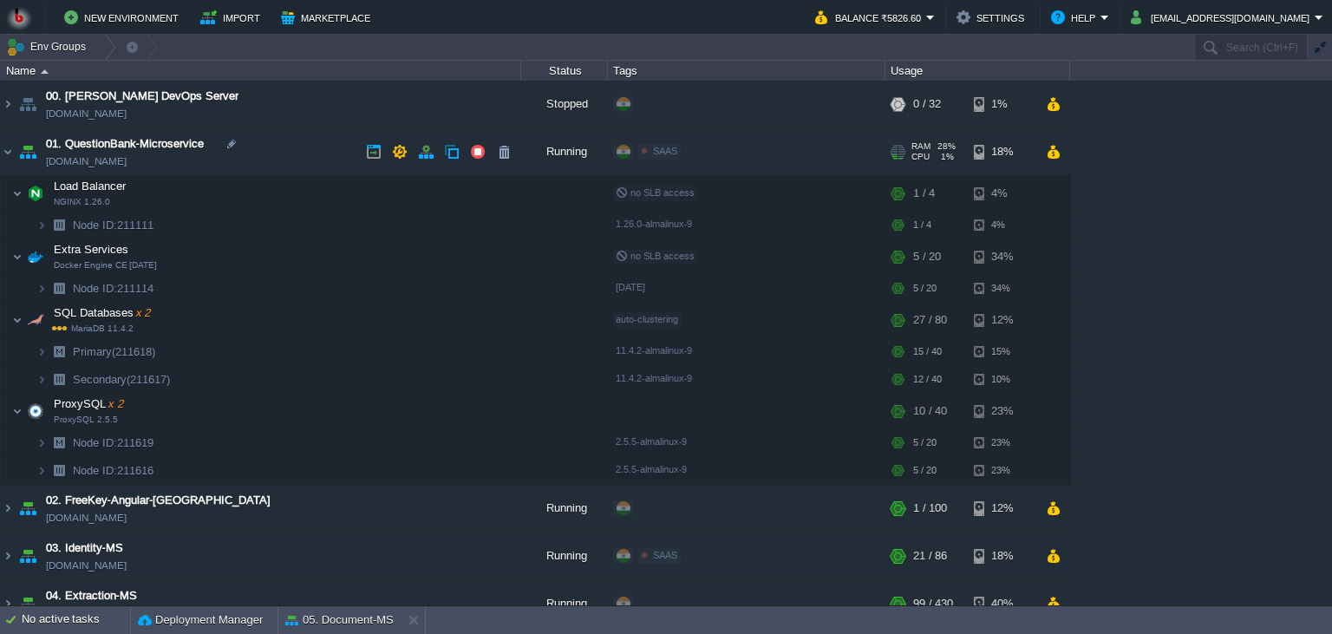
click at [313, 166] on td "01. QuestionBank-Microservice [DOMAIN_NAME]" at bounding box center [261, 152] width 520 height 48
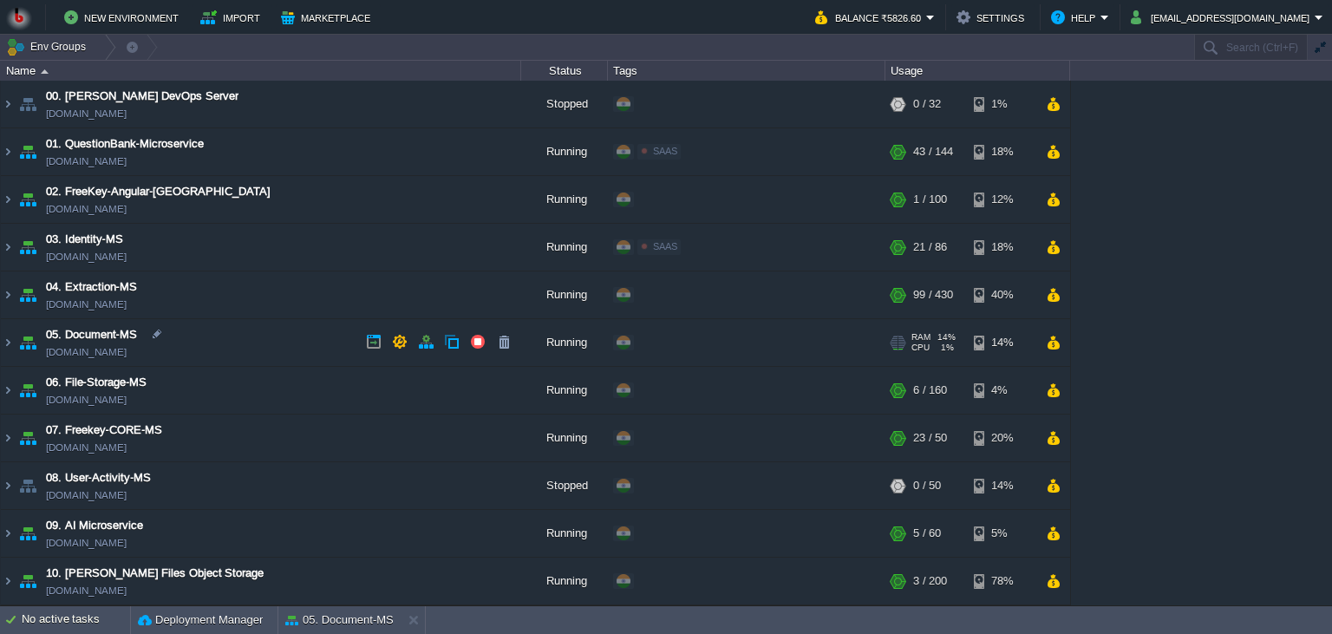
click at [276, 348] on td "05. Document-MS [DOMAIN_NAME]" at bounding box center [261, 343] width 520 height 48
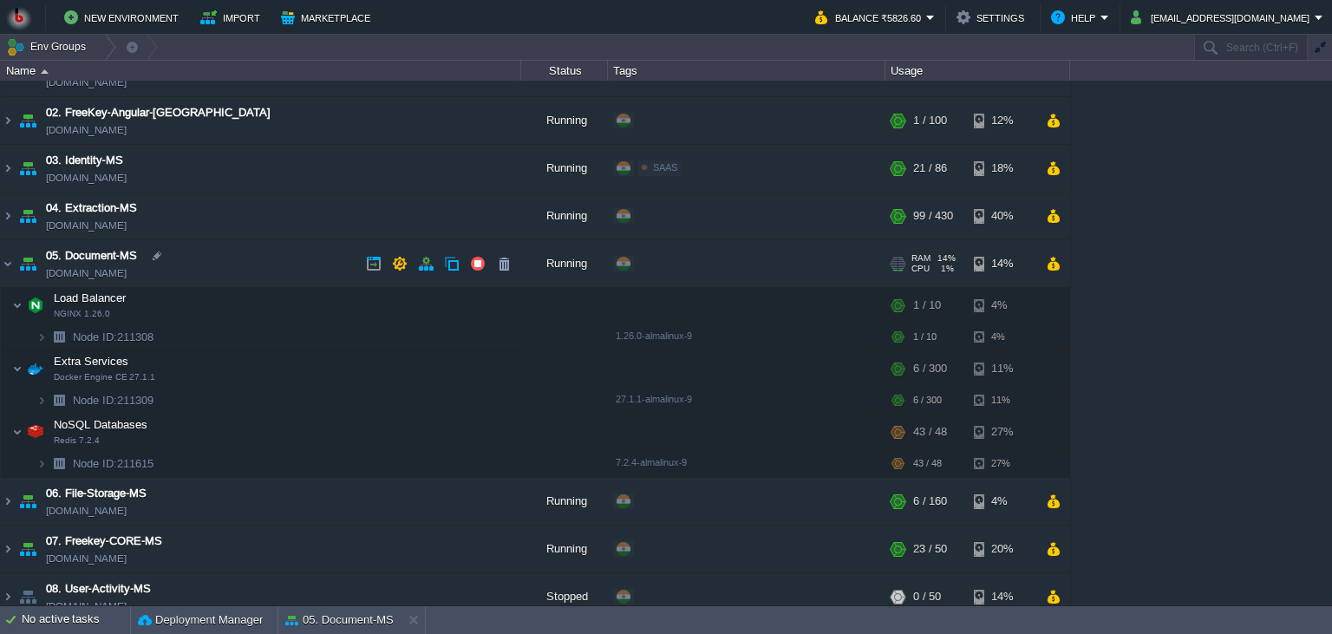
scroll to position [79, 0]
click at [362, 369] on button "button" at bounding box center [365, 367] width 16 height 16
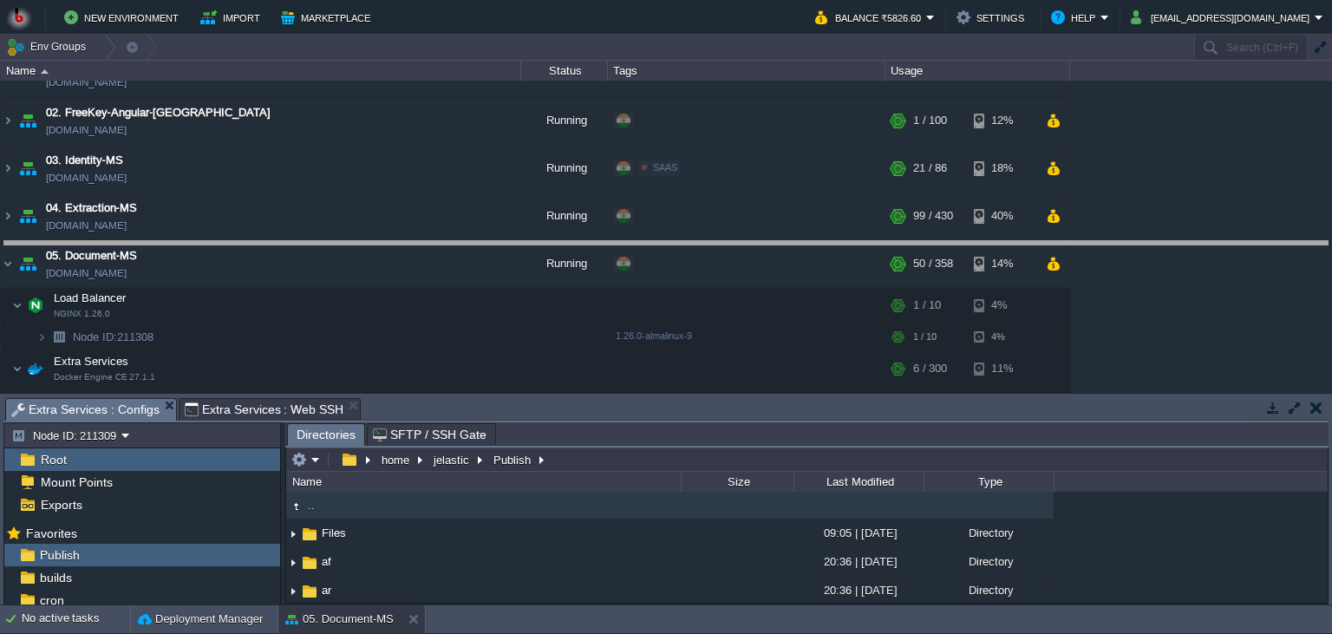
click at [494, 264] on body "New Environment Import Marketplace Bonus ₹0.00 Upgrade Account Balance ₹5826.60…" at bounding box center [666, 317] width 1332 height 634
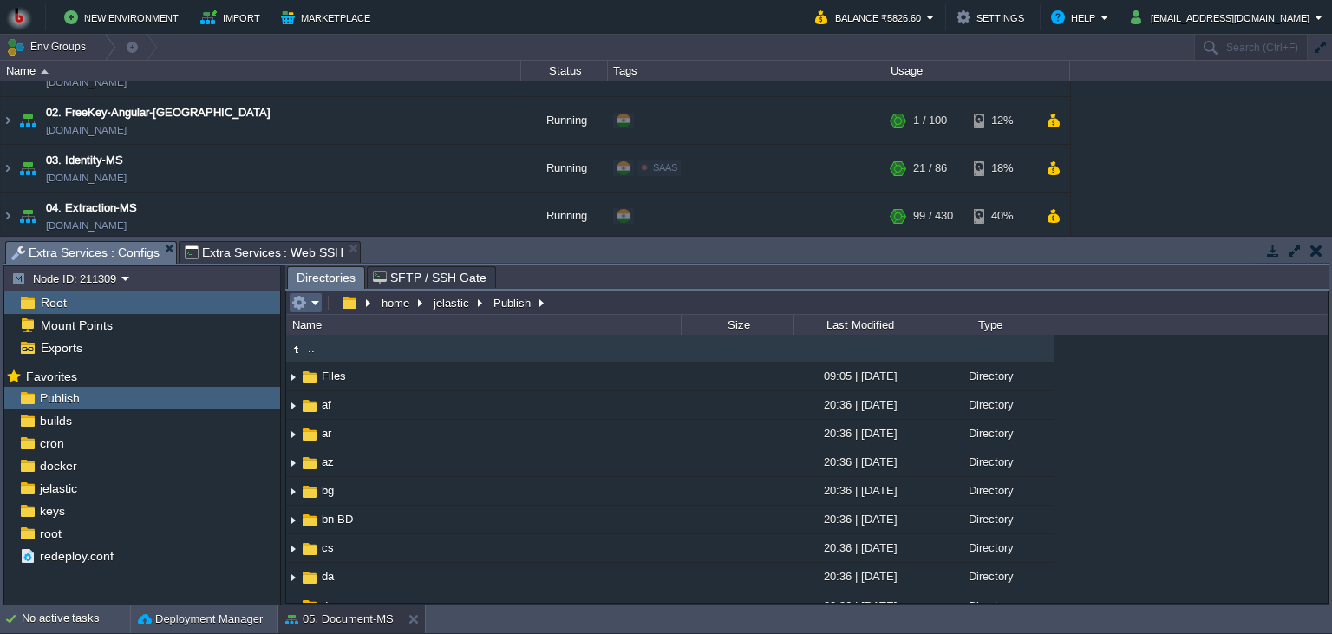
click at [311, 306] on em at bounding box center [305, 303] width 29 height 16
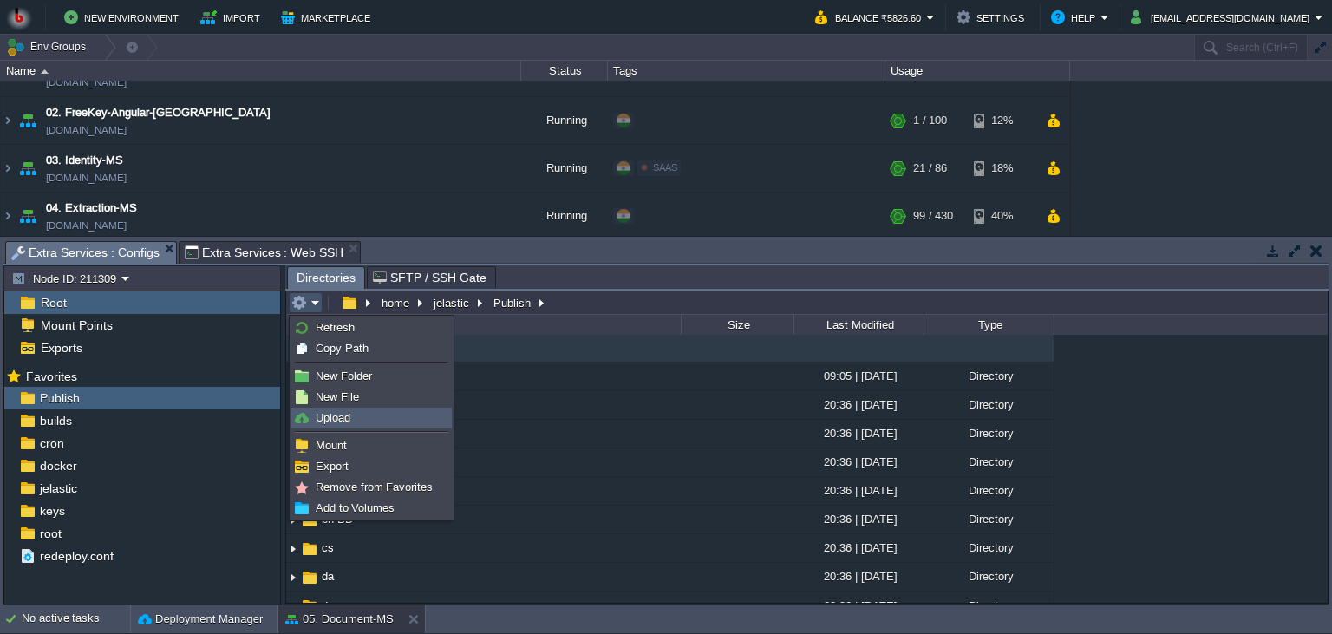
click at [372, 416] on link "Upload" at bounding box center [371, 417] width 159 height 19
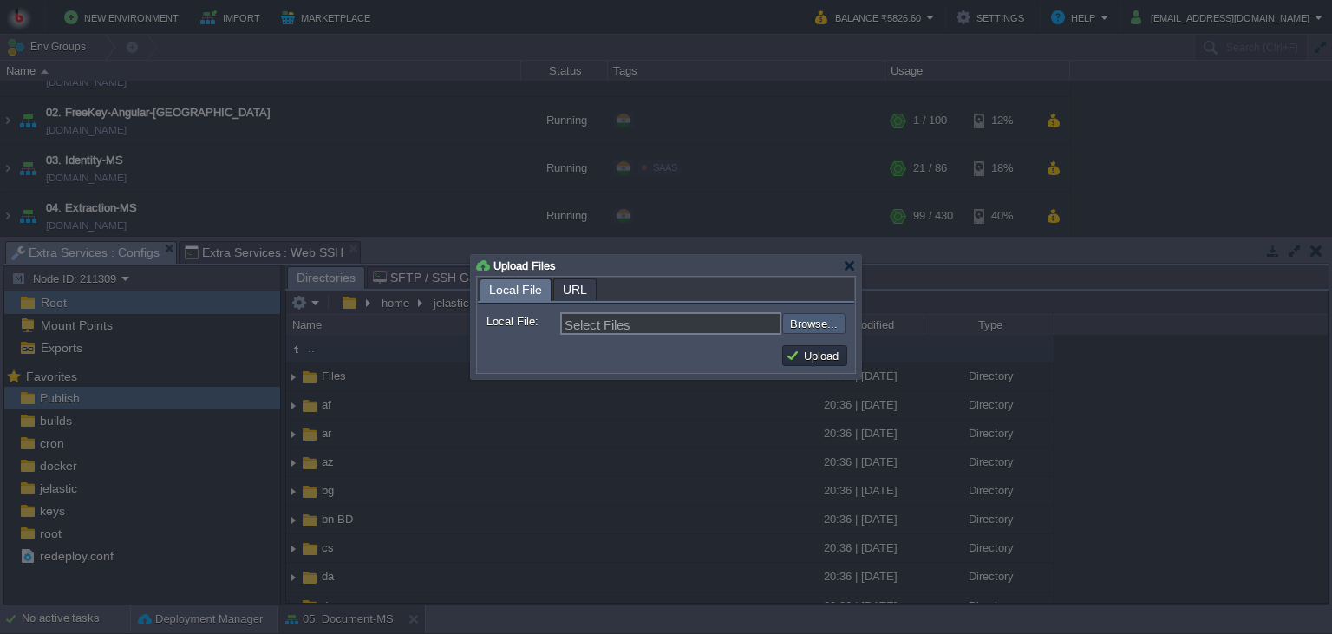
click at [801, 330] on input "file" at bounding box center [735, 323] width 219 height 21
type input "C:\fakepath\PdfGenerateMicroservice.dll"
type input "PdfGenerateMicroservice.dll"
click at [805, 359] on button "Upload" at bounding box center [814, 356] width 58 height 16
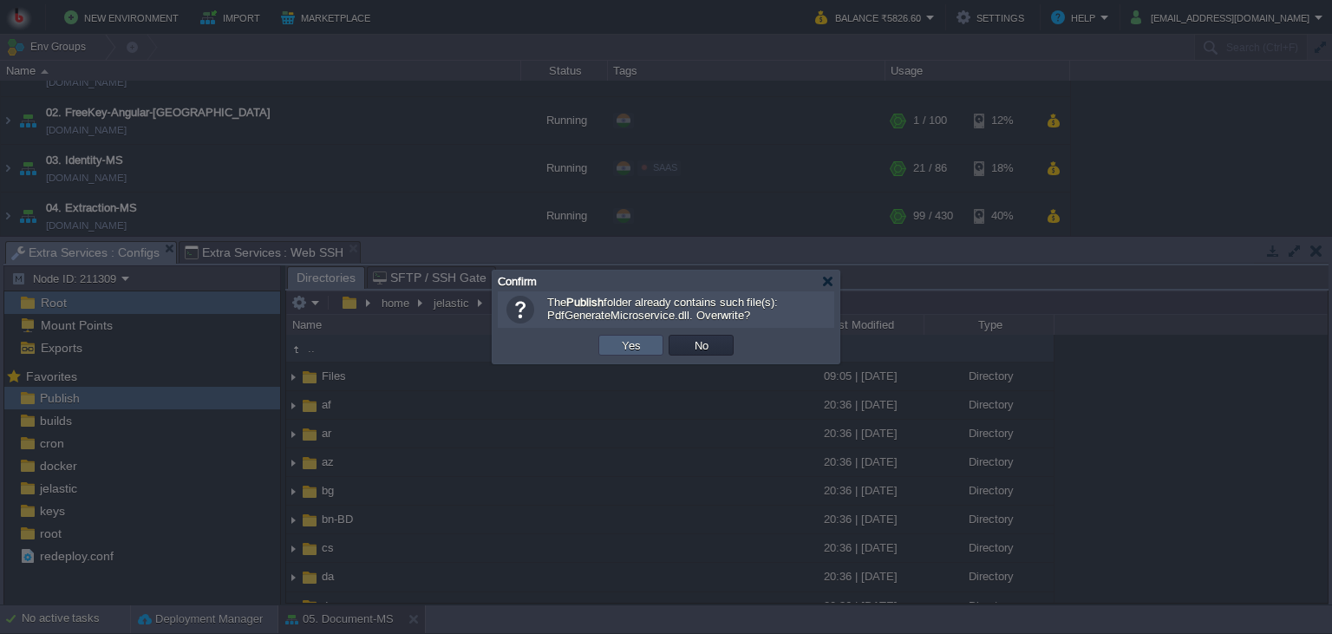
click at [633, 341] on button "Yes" at bounding box center [630, 345] width 29 height 16
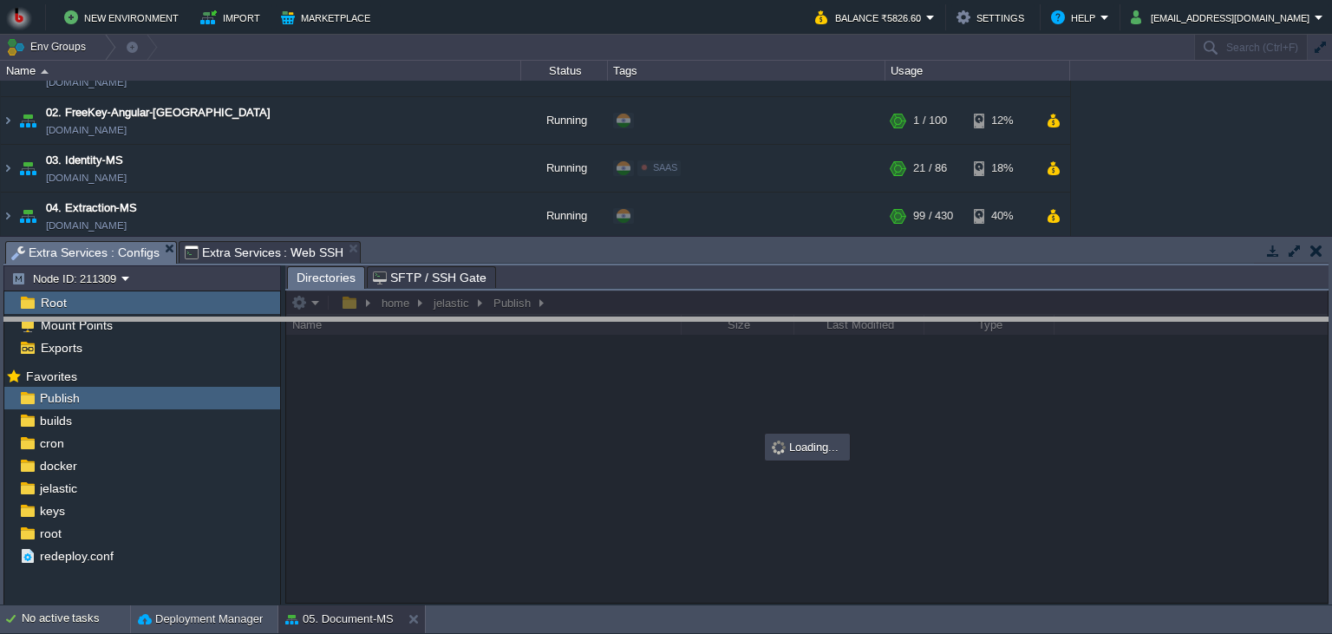
drag, startPoint x: 470, startPoint y: 263, endPoint x: 460, endPoint y: 345, distance: 82.9
click at [460, 345] on body "New Environment Import Marketplace Bonus ₹0.00 Upgrade Account Balance ₹5826.60…" at bounding box center [666, 317] width 1332 height 634
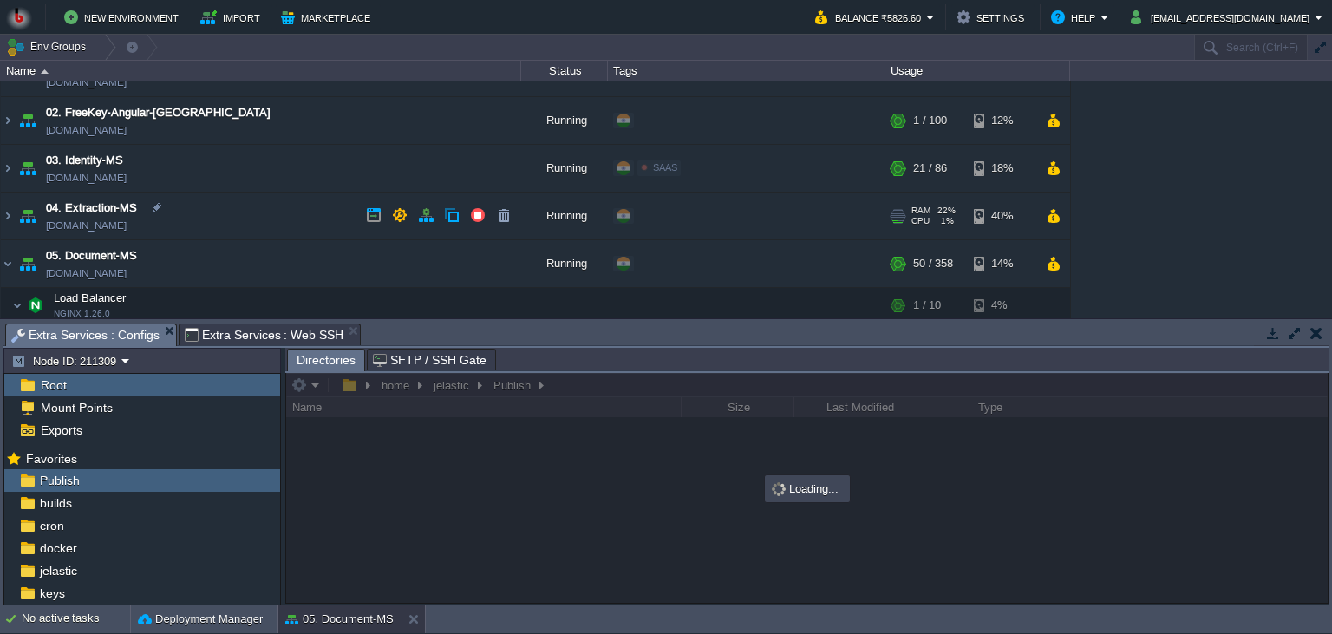
scroll to position [237, 0]
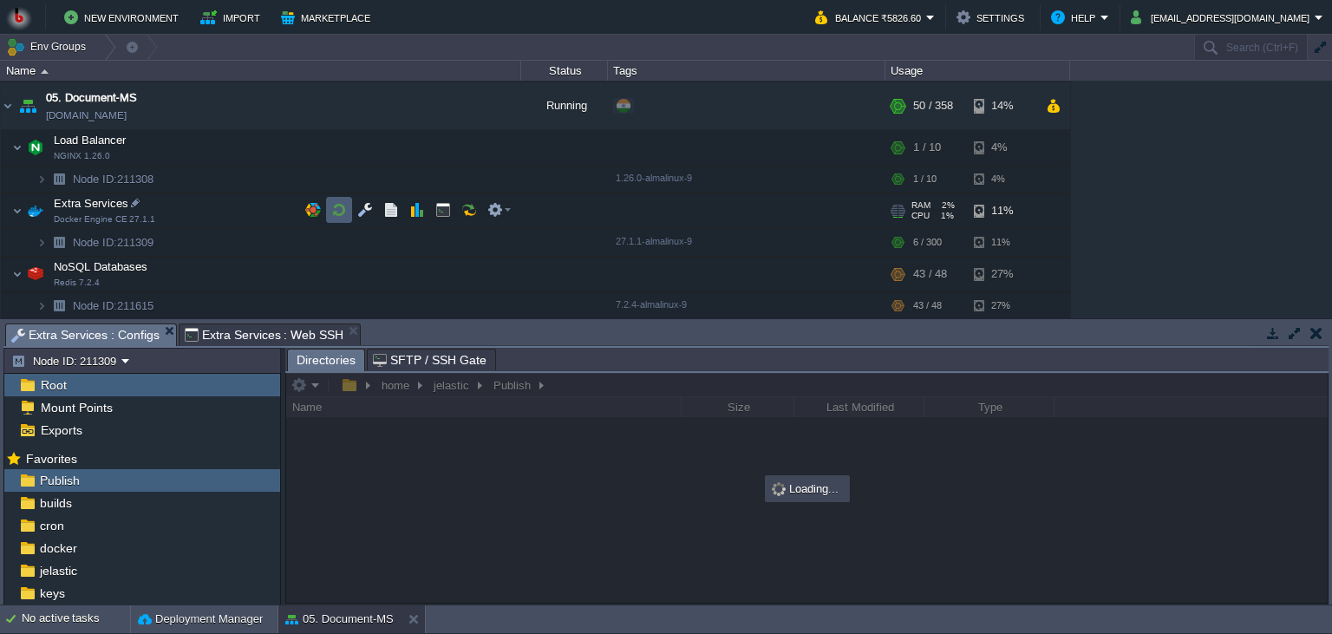
click at [335, 206] on button "button" at bounding box center [339, 210] width 16 height 16
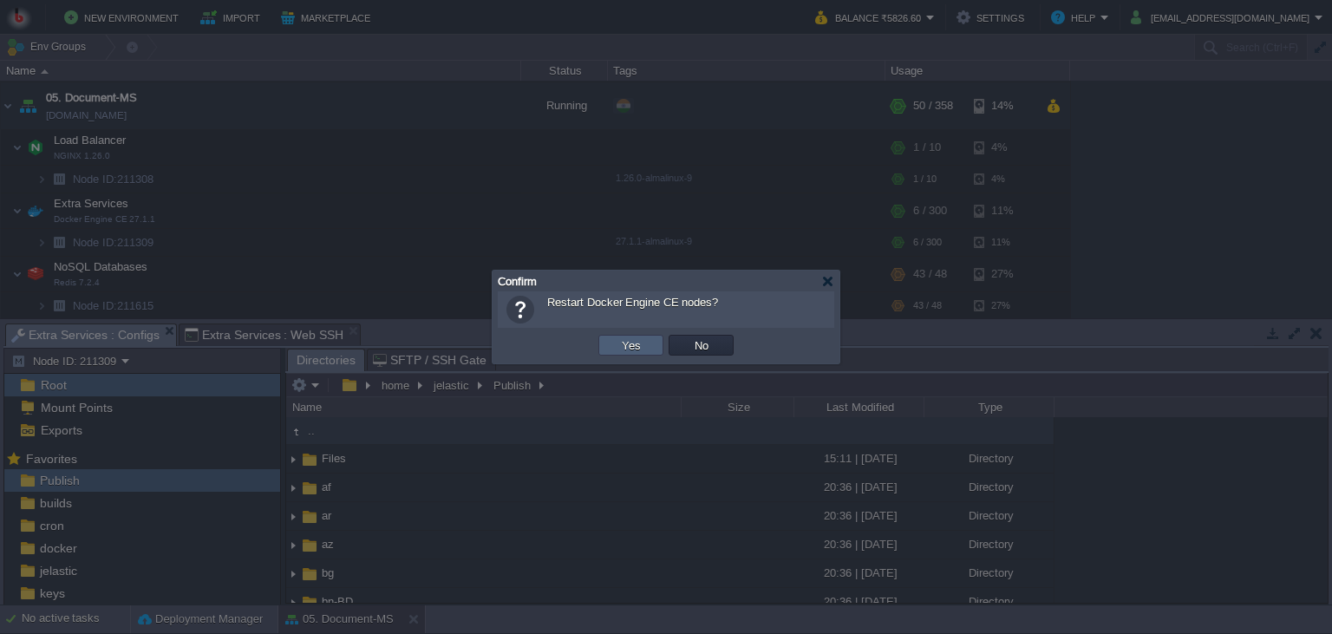
click at [621, 345] on button "Yes" at bounding box center [630, 345] width 29 height 16
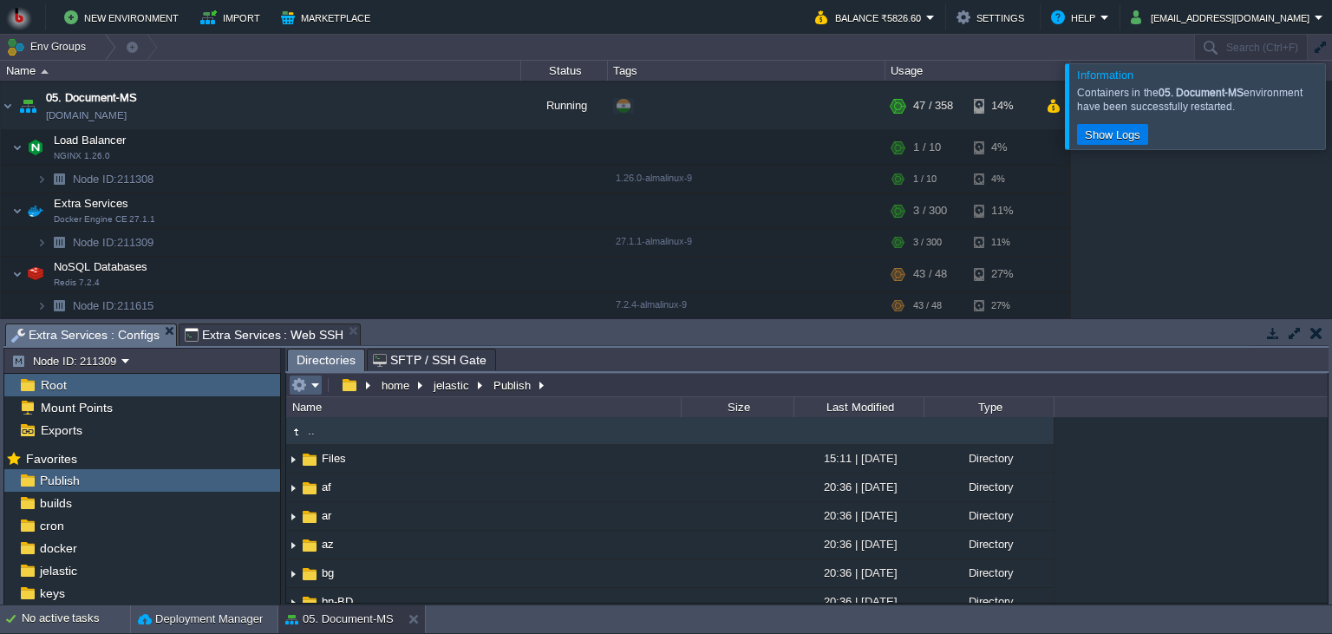
click at [316, 387] on em at bounding box center [305, 385] width 29 height 16
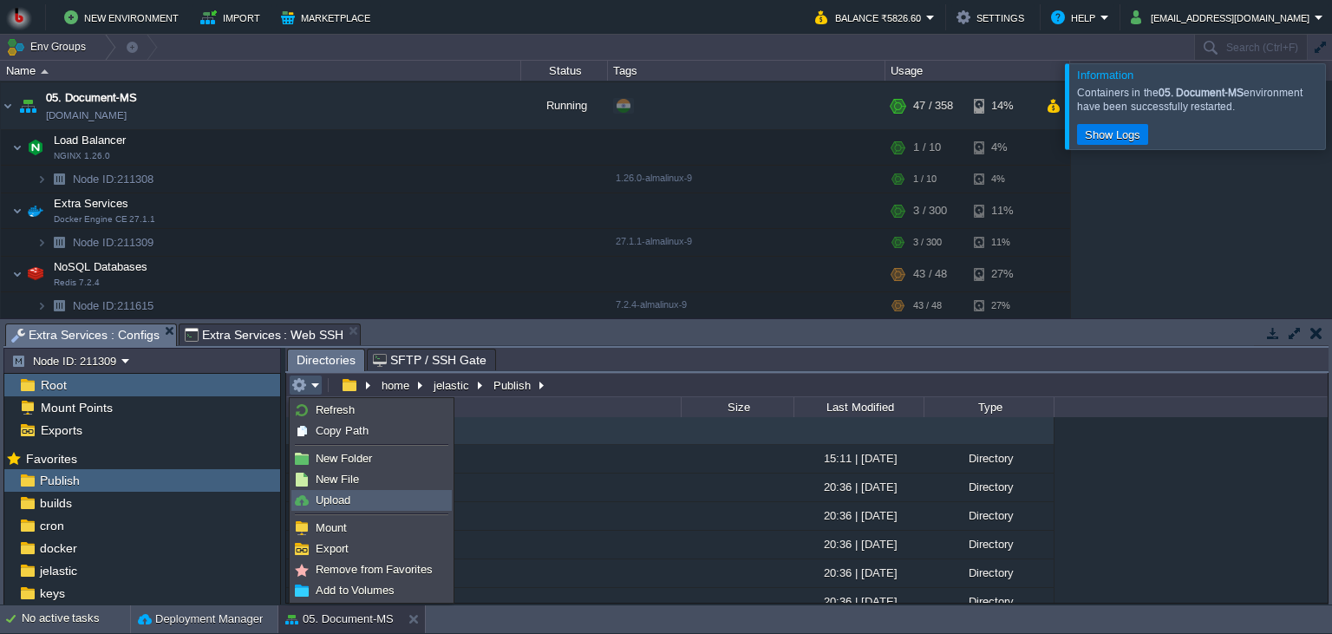
click at [332, 503] on span "Upload" at bounding box center [333, 499] width 35 height 13
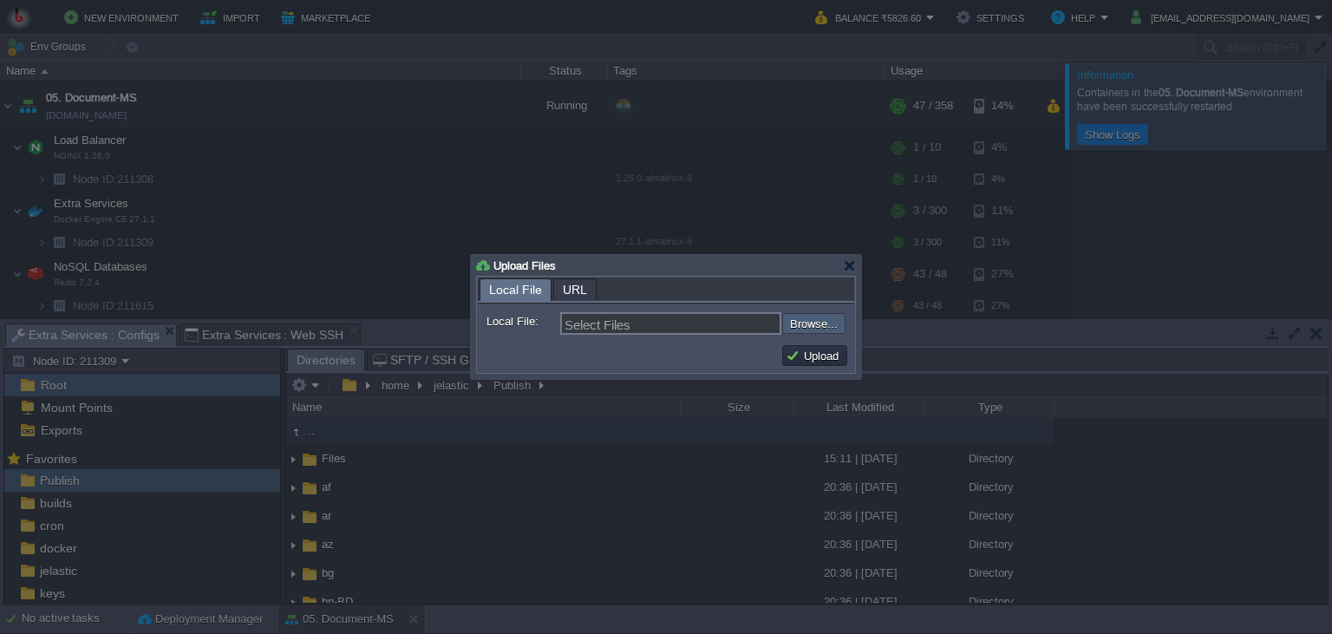
click at [809, 322] on input "file" at bounding box center [735, 323] width 219 height 21
type input "C:\fakepath\PdfGenerateMicroservice.dll"
type input "PdfGenerateMicroservice.dll"
click at [865, 378] on div at bounding box center [666, 317] width 1332 height 634
click at [803, 350] on button "Upload" at bounding box center [814, 356] width 58 height 16
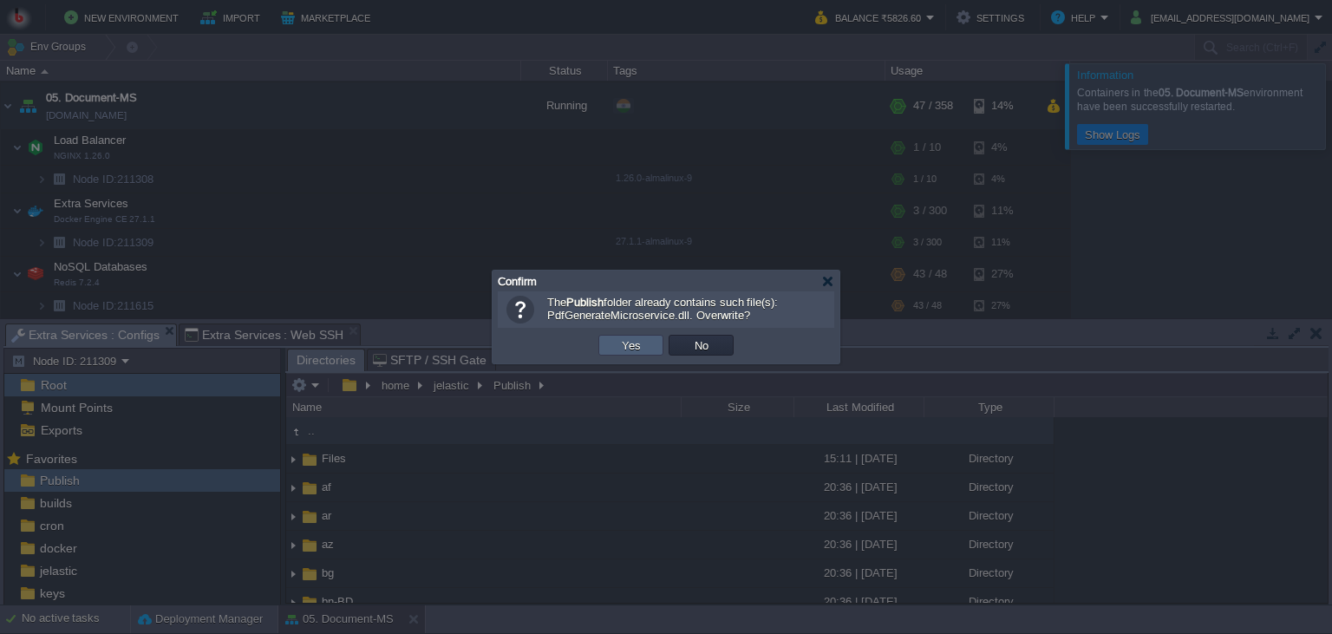
click at [619, 338] on button "Yes" at bounding box center [630, 345] width 29 height 16
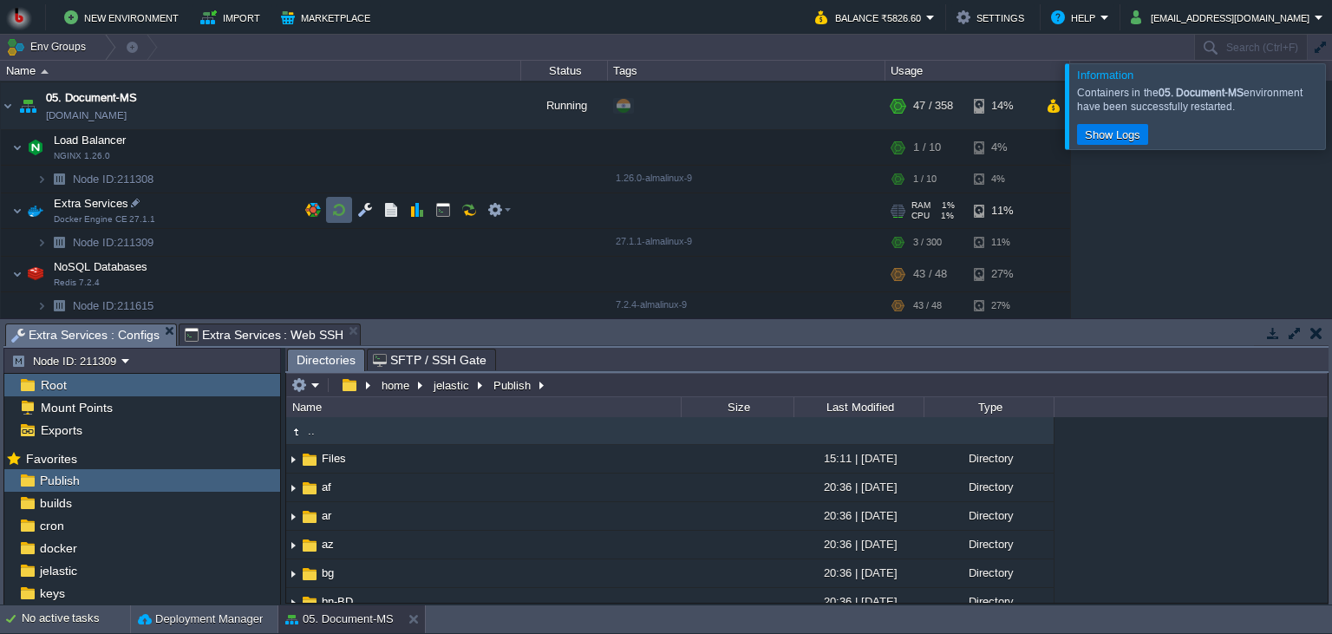
click at [335, 210] on button "button" at bounding box center [339, 210] width 16 height 16
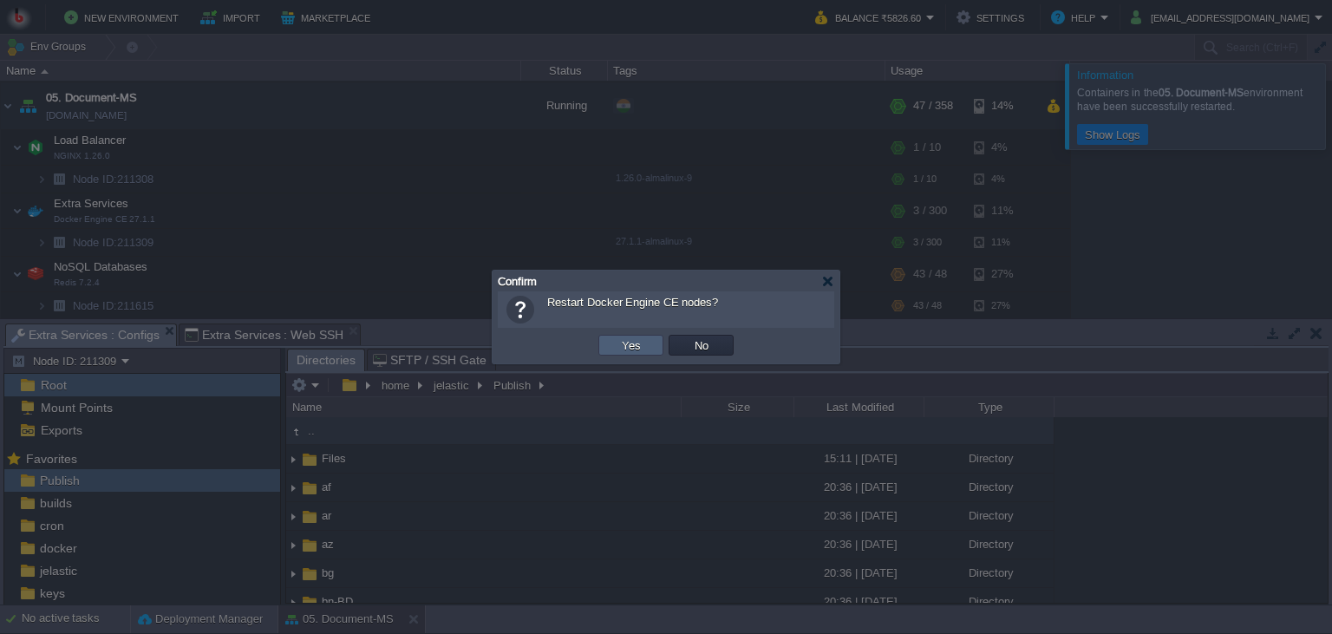
click at [619, 338] on button "Yes" at bounding box center [630, 345] width 29 height 16
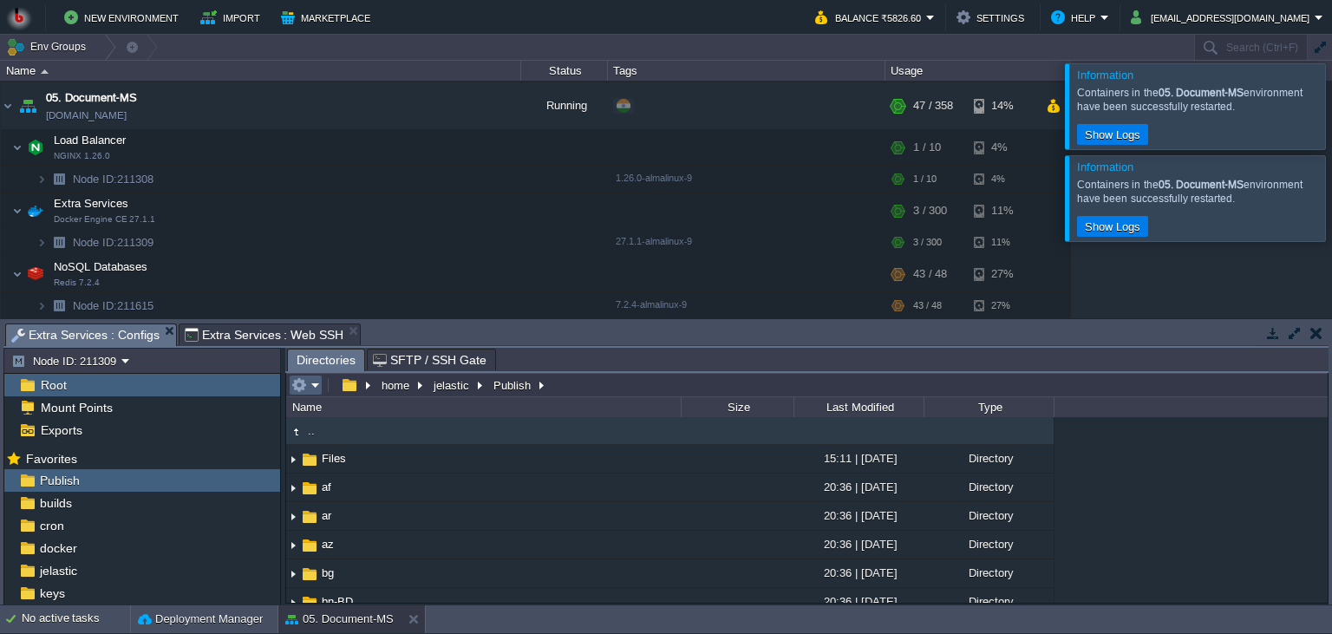
click at [310, 379] on td at bounding box center [306, 385] width 34 height 21
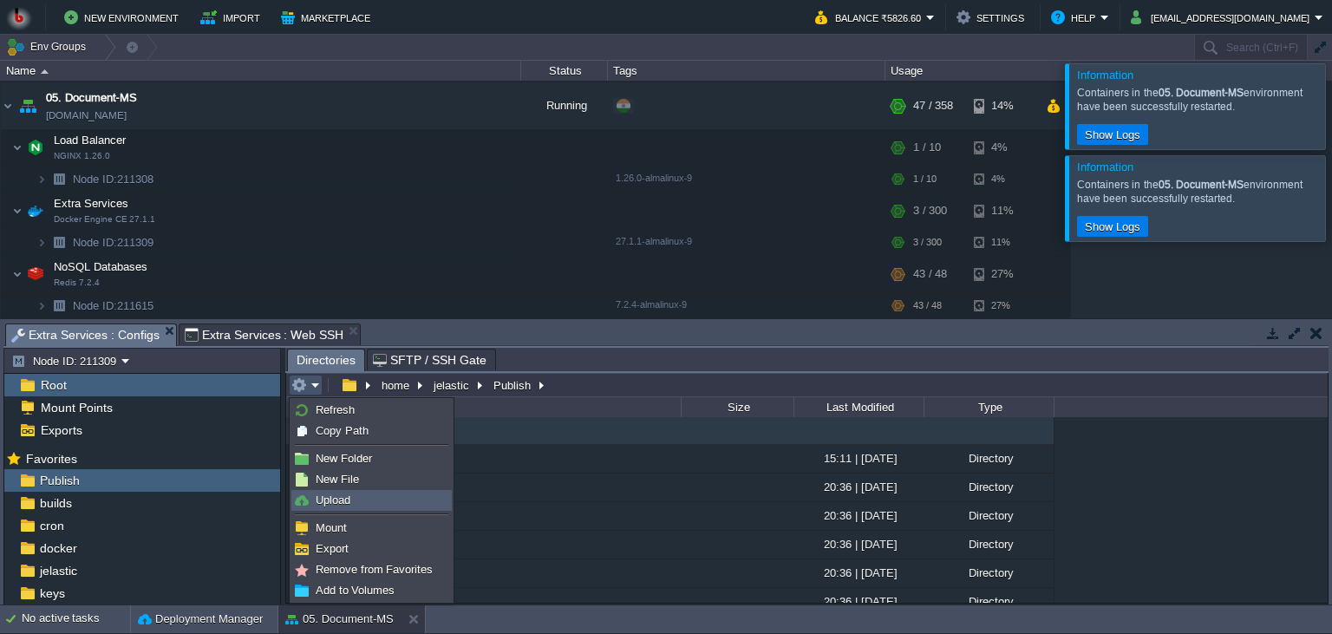
click at [339, 498] on span "Upload" at bounding box center [333, 499] width 35 height 13
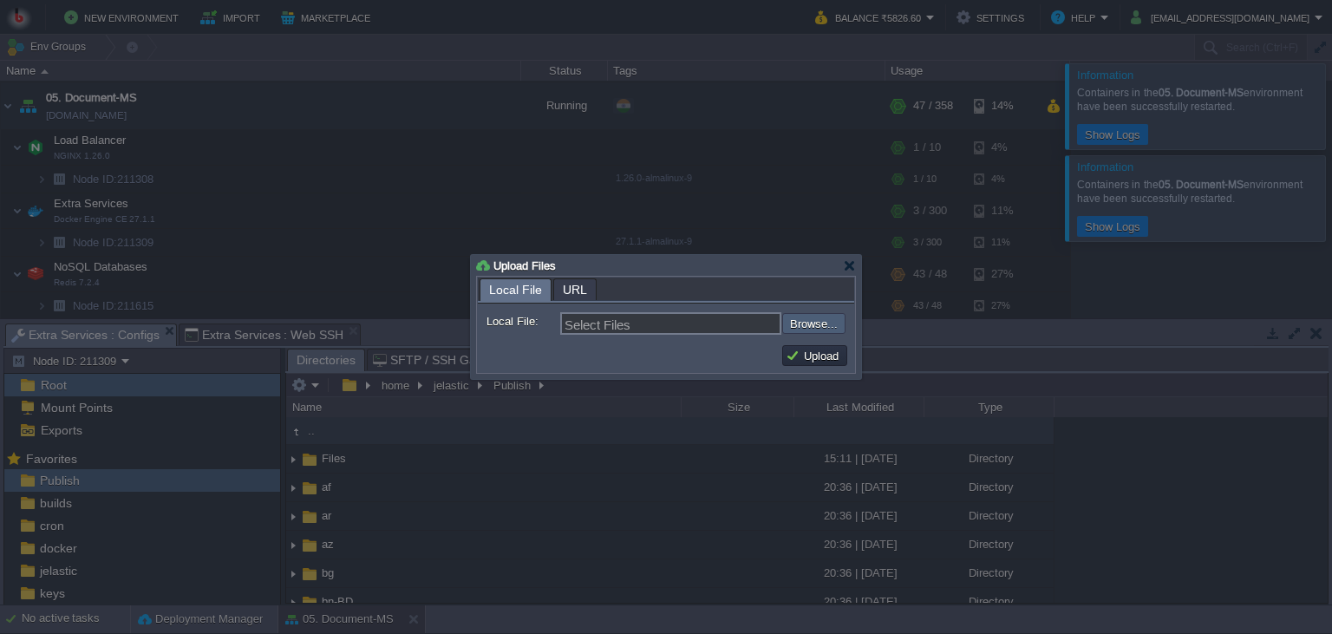
click at [813, 329] on input "file" at bounding box center [735, 323] width 219 height 21
type input "C:\fakepath\PdfGenerateMicroservice.dll"
type input "PdfGenerateMicroservice.dll"
click at [816, 359] on button "Upload" at bounding box center [814, 356] width 58 height 16
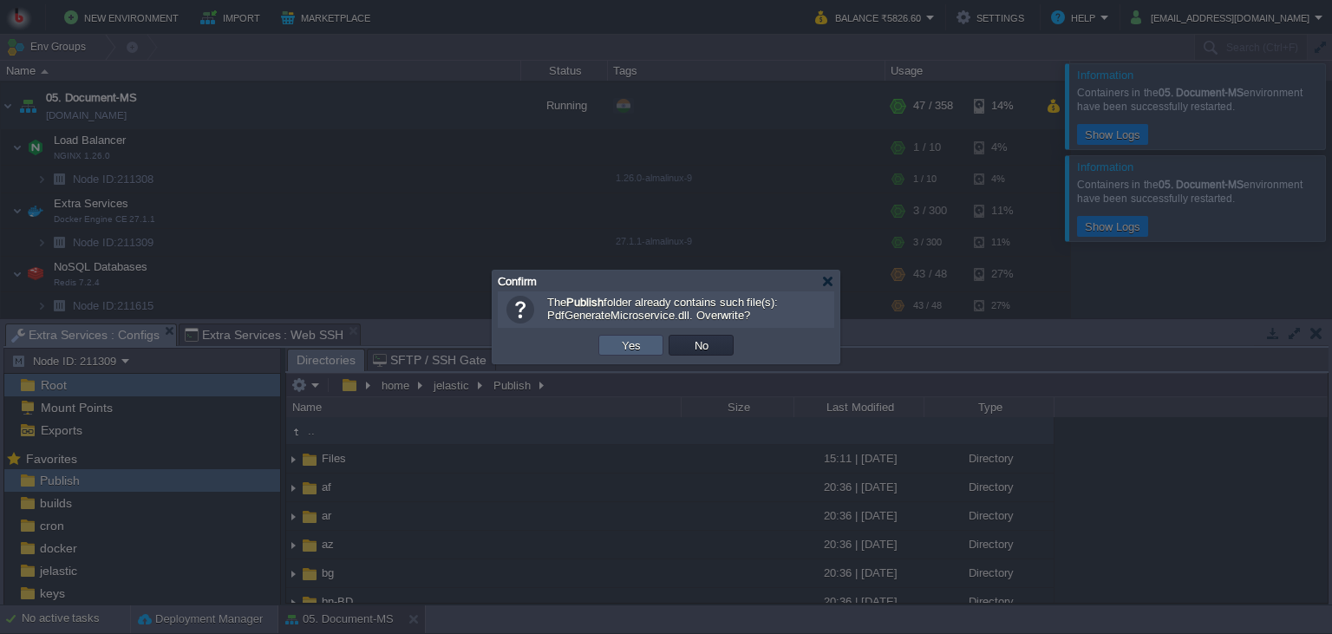
click at [612, 349] on td "Yes" at bounding box center [630, 345] width 65 height 21
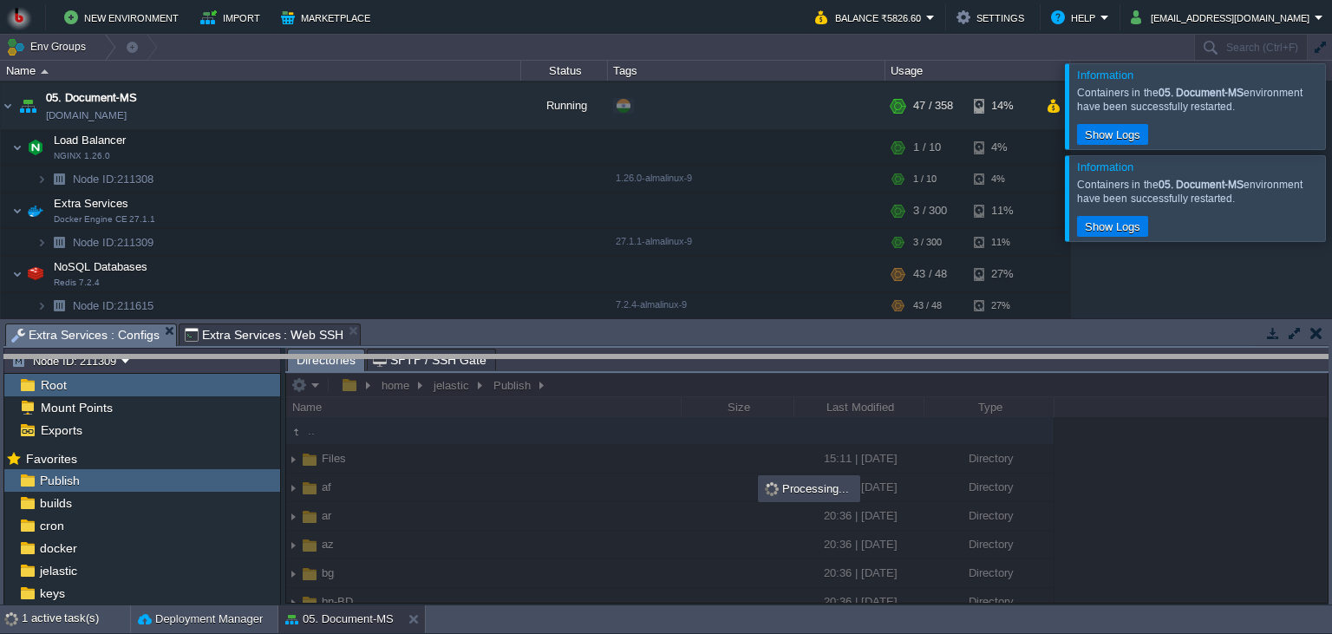
drag, startPoint x: 741, startPoint y: 338, endPoint x: 740, endPoint y: 377, distance: 39.0
click at [740, 377] on body "New Environment Import Marketplace Bonus ₹0.00 Upgrade Account Balance ₹5826.60…" at bounding box center [666, 317] width 1332 height 634
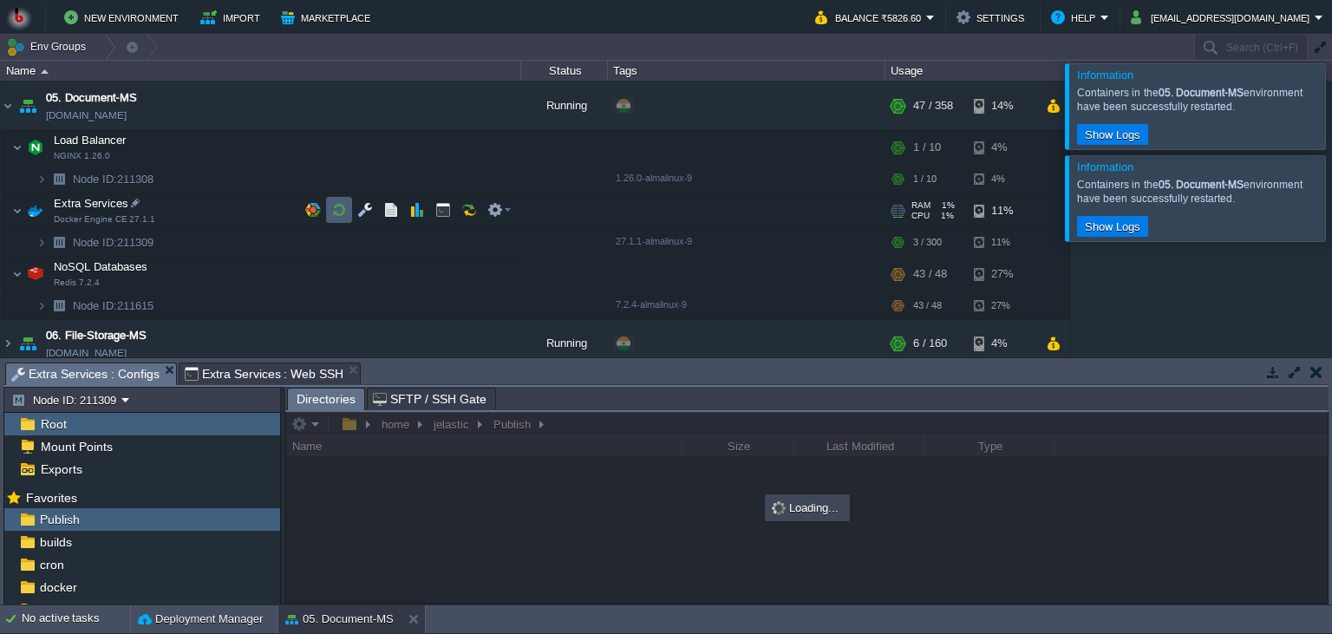
click at [329, 214] on td at bounding box center [339, 210] width 26 height 26
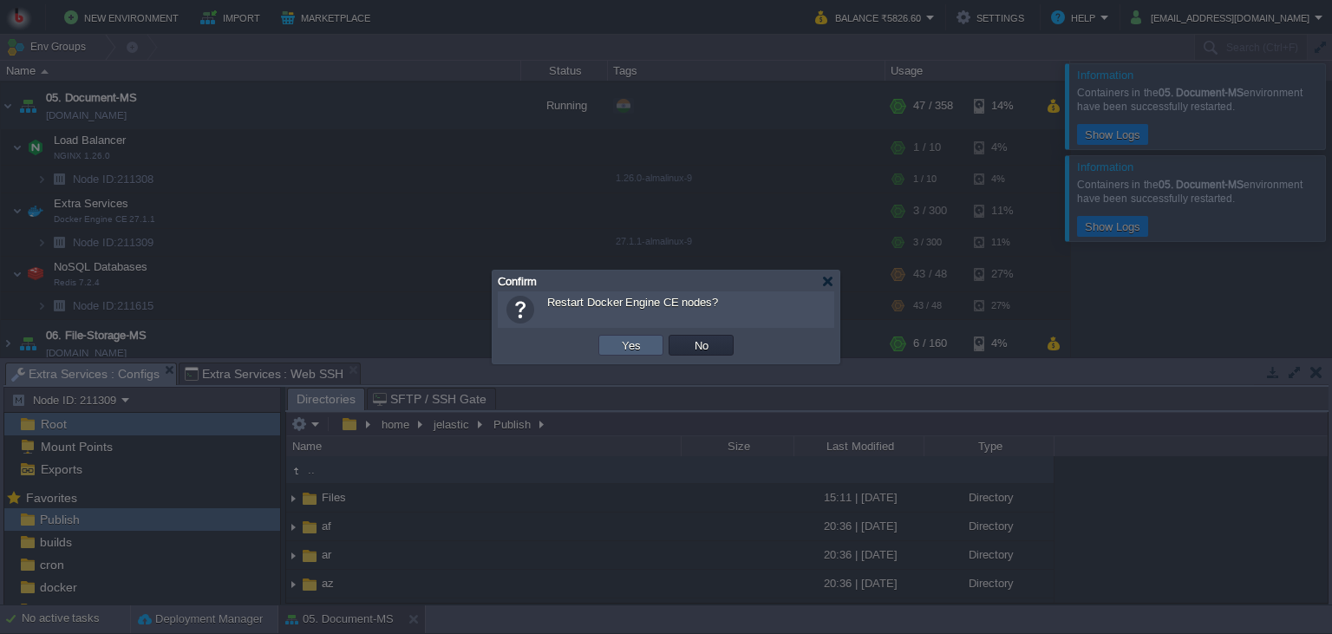
click at [612, 346] on td "Yes" at bounding box center [630, 345] width 65 height 21
